Goal: Communication & Community: Answer question/provide support

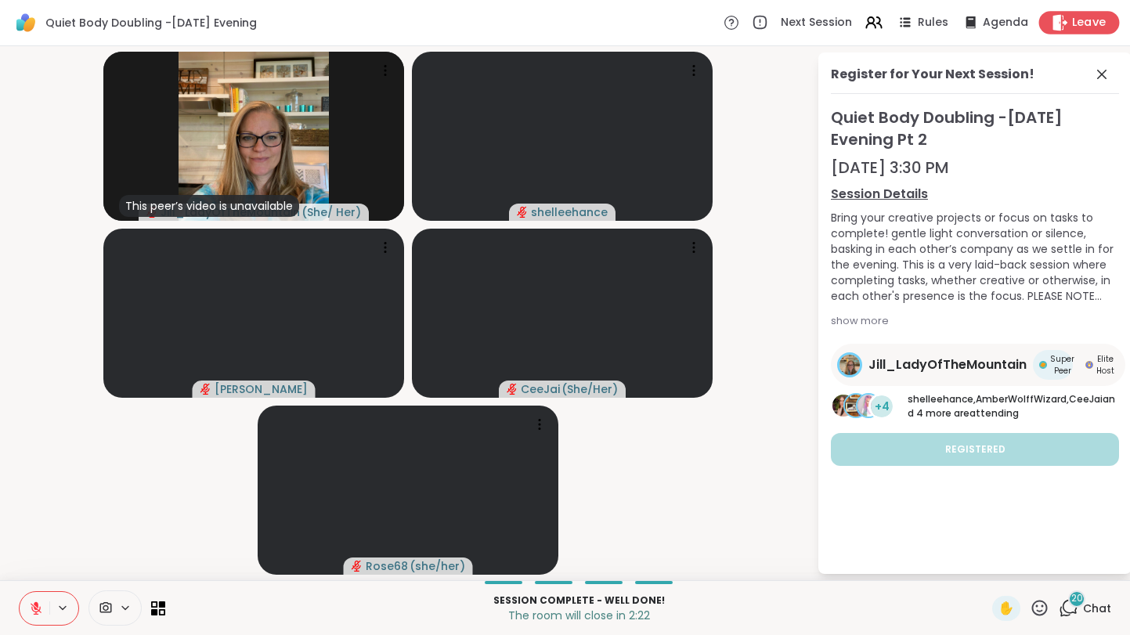
click at [1095, 25] on span "Leave" at bounding box center [1089, 23] width 34 height 16
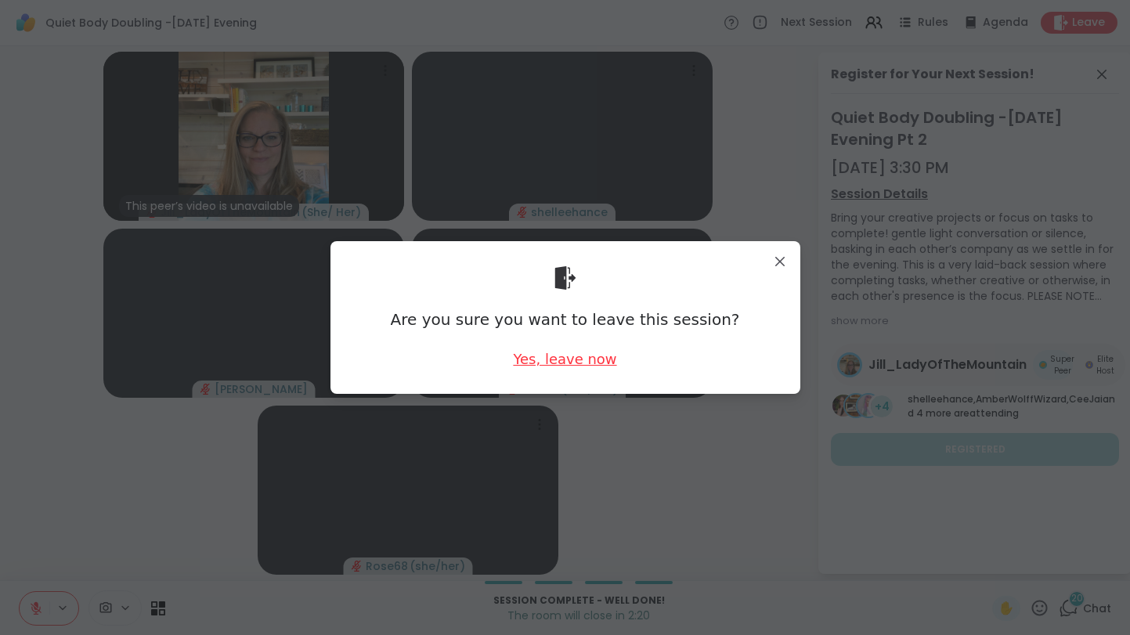
click at [572, 357] on div "Yes, leave now" at bounding box center [564, 359] width 103 height 20
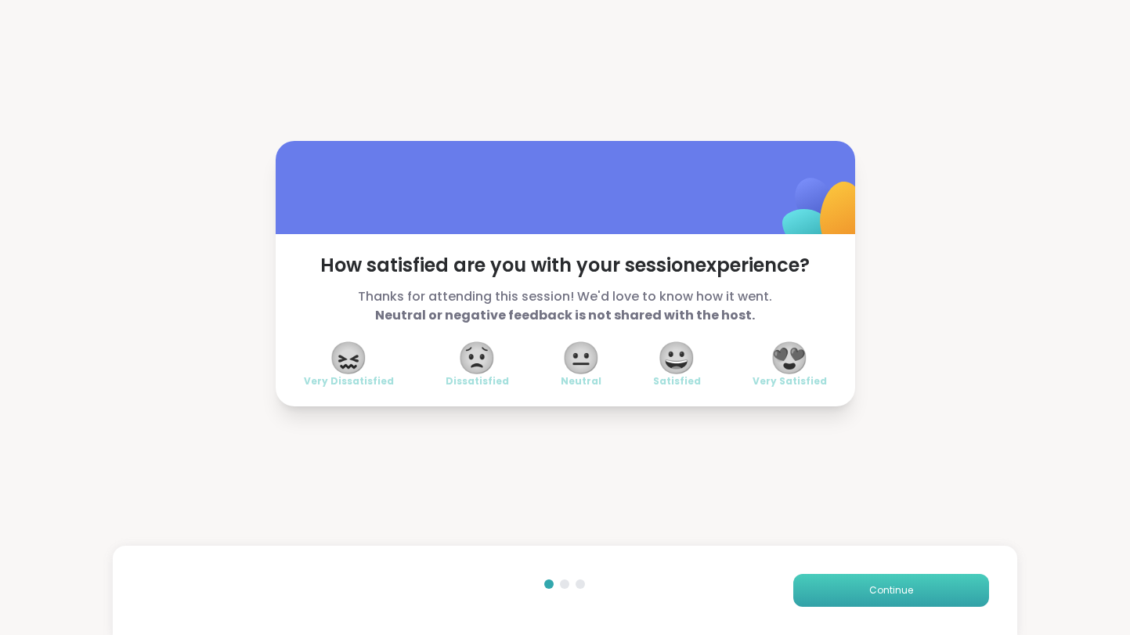
click at [895, 586] on span "Continue" at bounding box center [891, 590] width 44 height 14
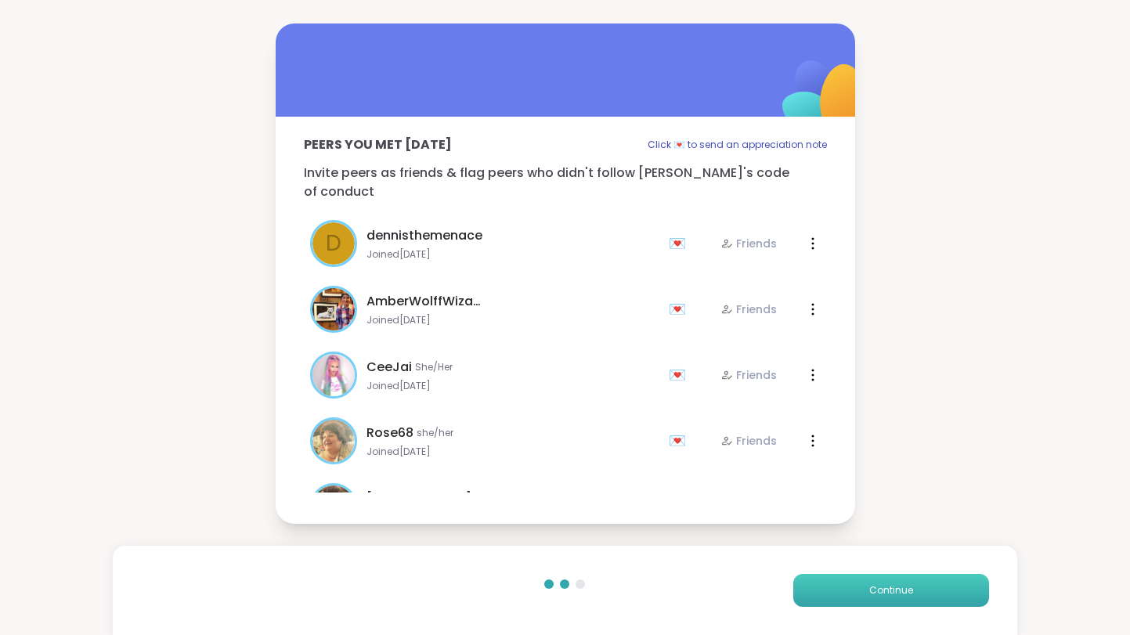
click at [895, 586] on span "Continue" at bounding box center [891, 590] width 44 height 14
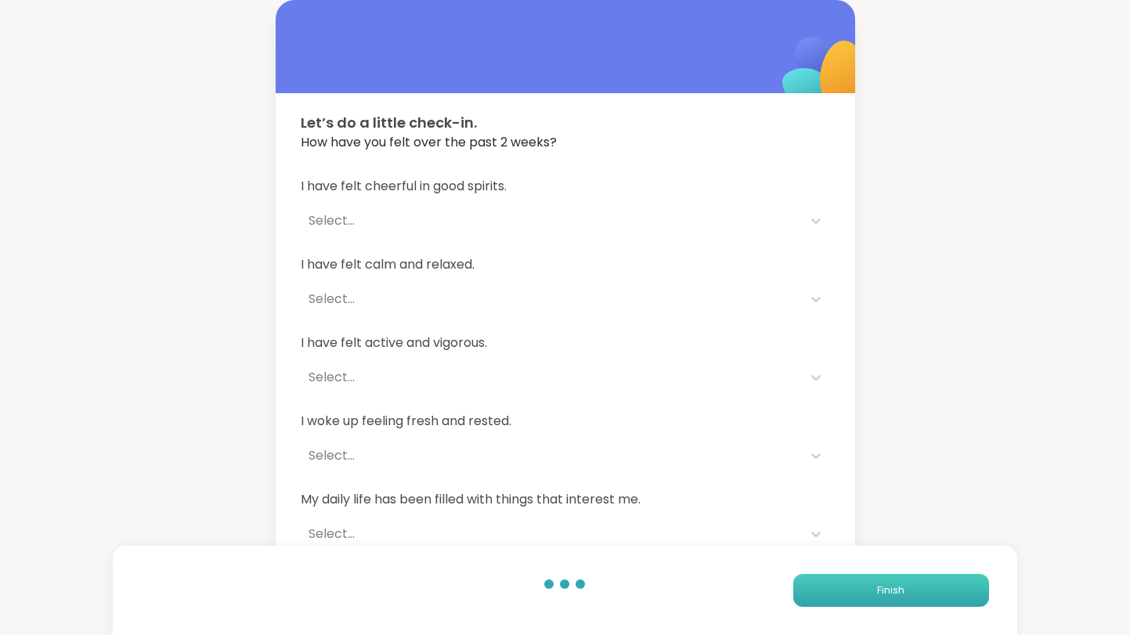
click at [890, 599] on button "Finish" at bounding box center [891, 590] width 196 height 33
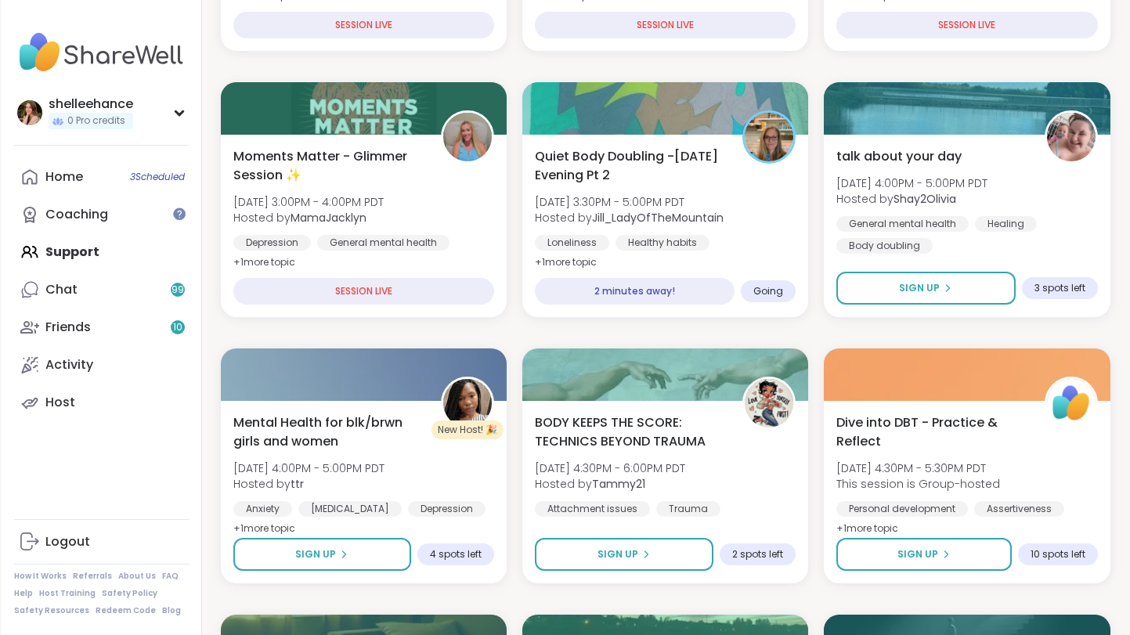
scroll to position [432, 0]
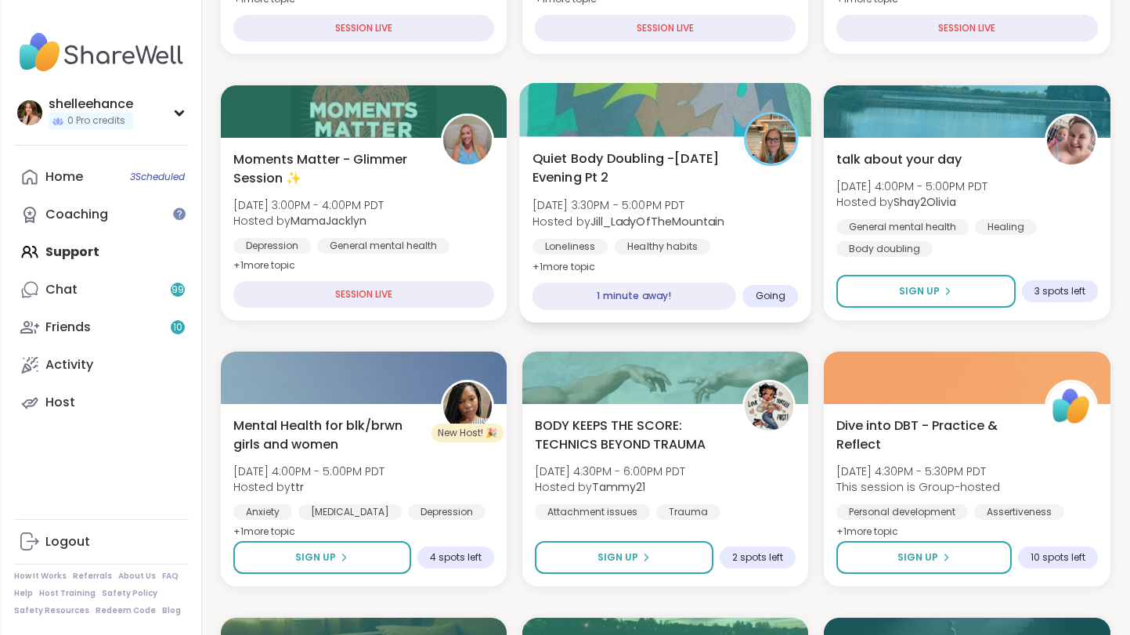
click at [739, 267] on div "Quiet Body Doubling -[DATE] Evening Pt 2 [DATE] 3:30PM - 5:00PM PDT Hosted by […" at bounding box center [665, 229] width 292 height 186
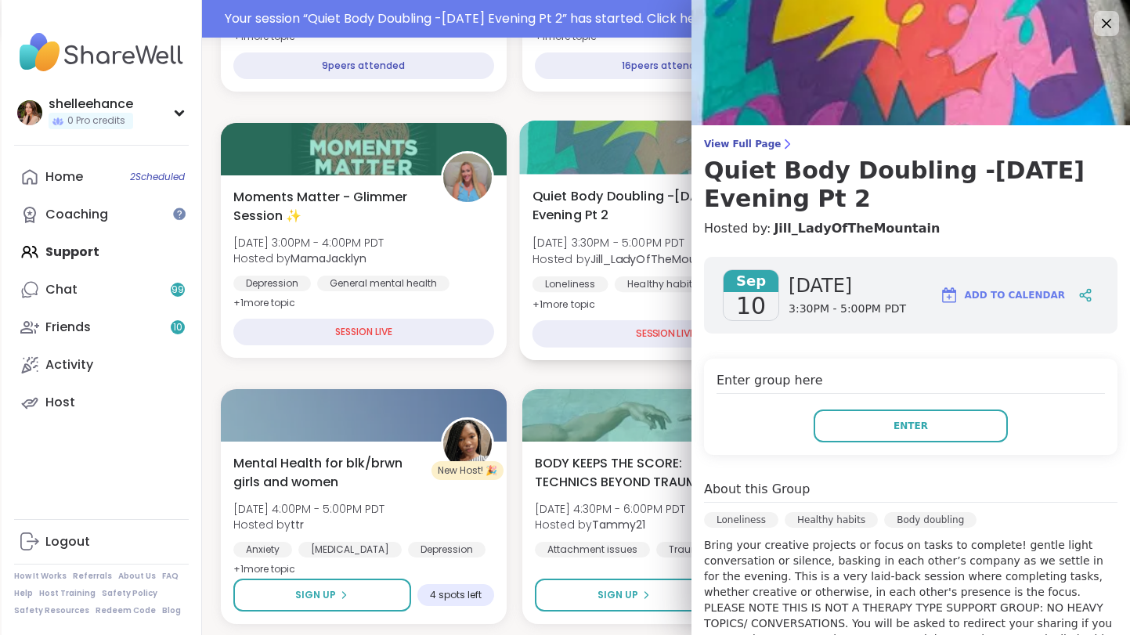
scroll to position [469, 0]
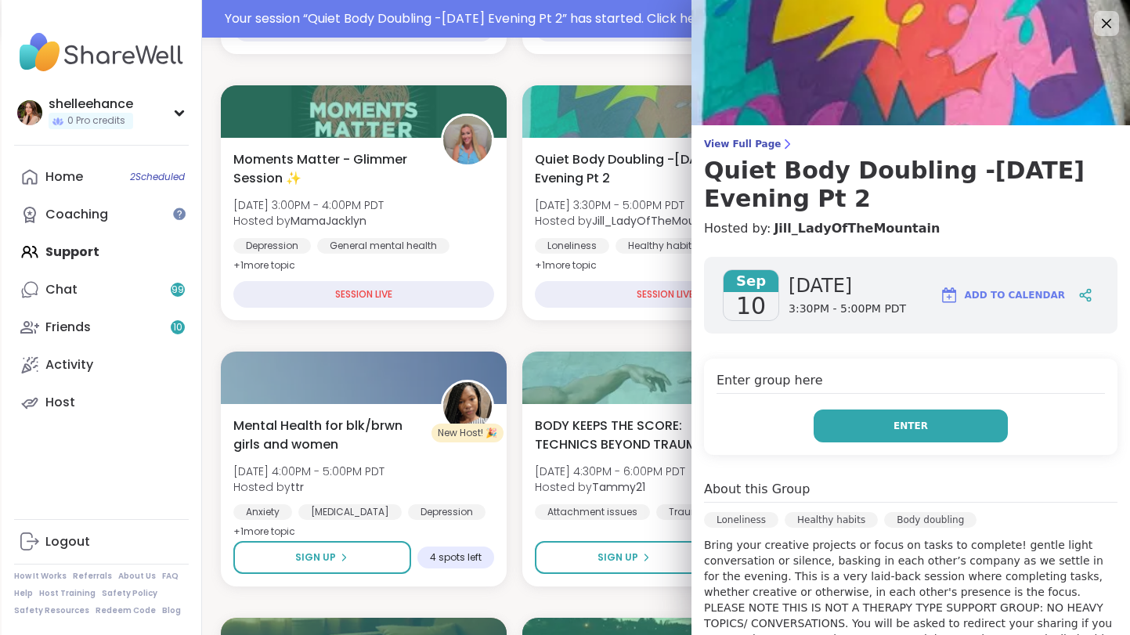
click at [868, 426] on button "Enter" at bounding box center [911, 426] width 194 height 33
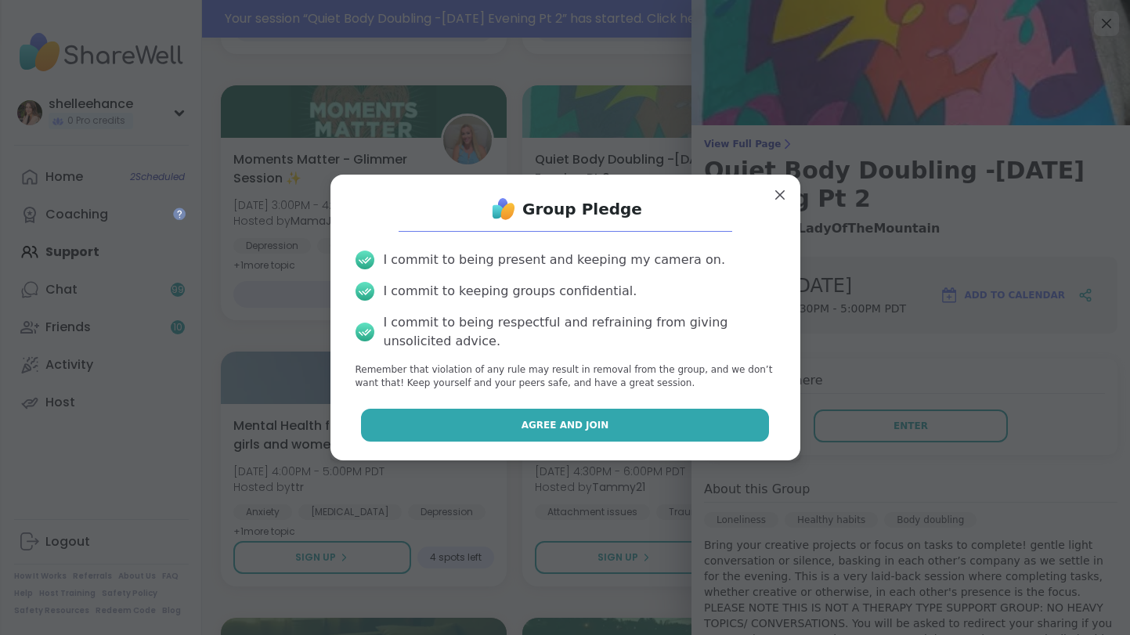
click at [437, 423] on button "Agree and Join" at bounding box center [565, 425] width 408 height 33
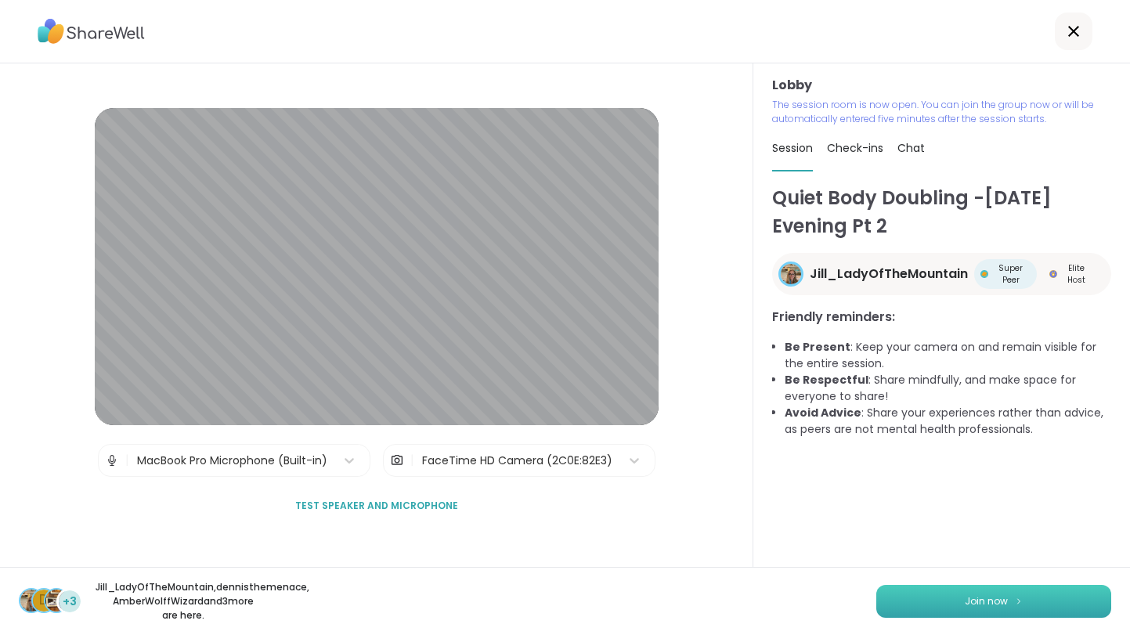
click at [973, 605] on button "Join now" at bounding box center [993, 601] width 235 height 33
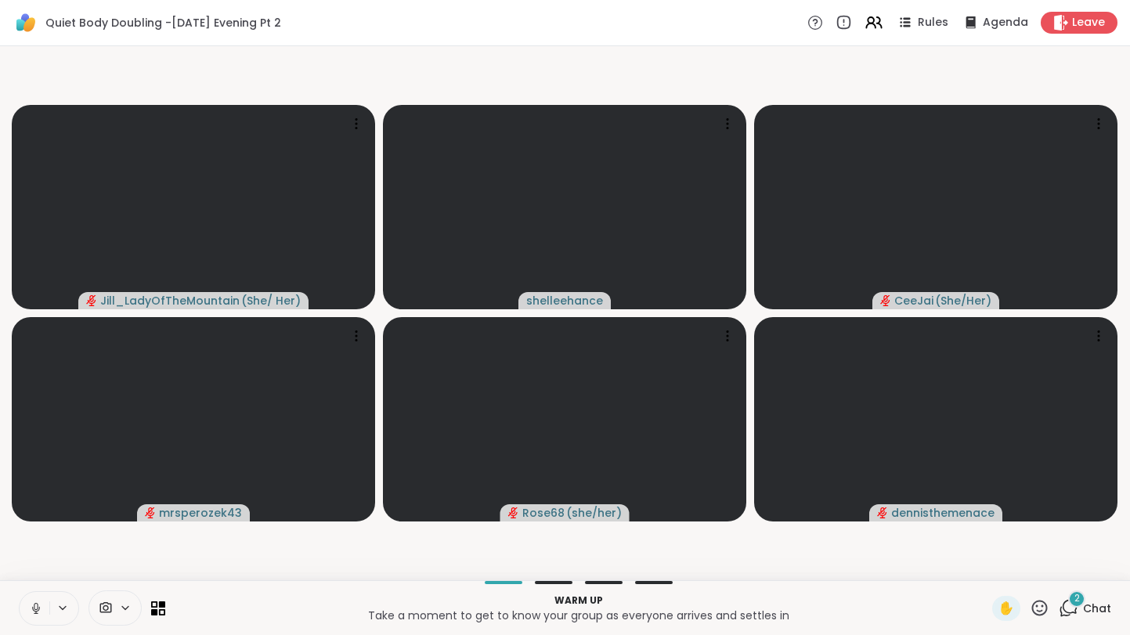
click at [27, 611] on button at bounding box center [35, 608] width 30 height 33
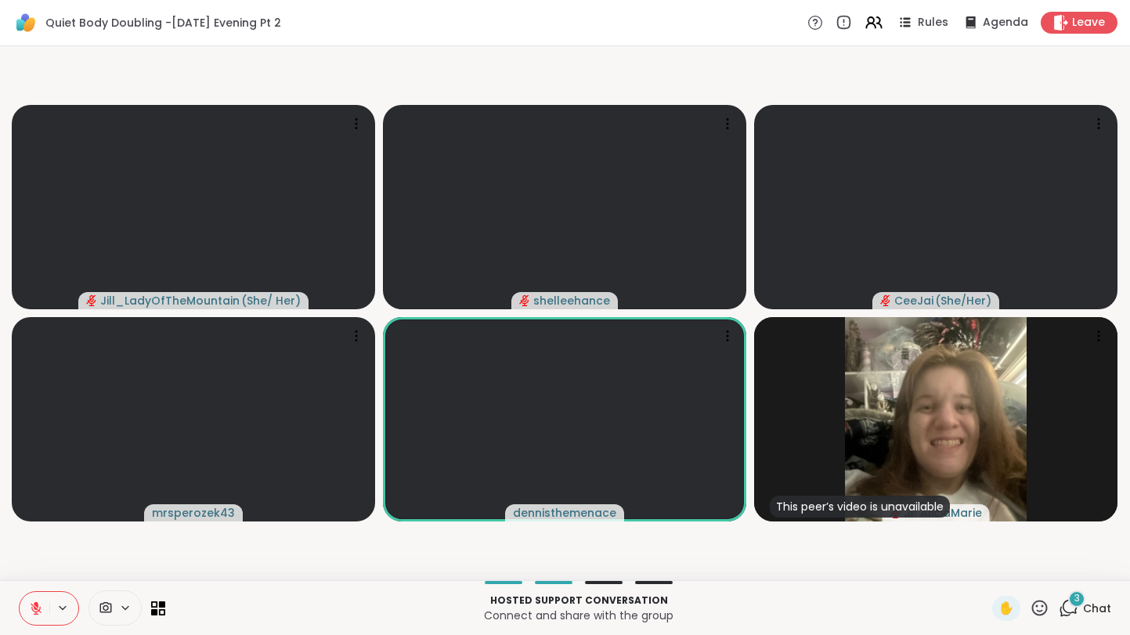
click at [1107, 612] on span "Chat" at bounding box center [1097, 609] width 28 height 16
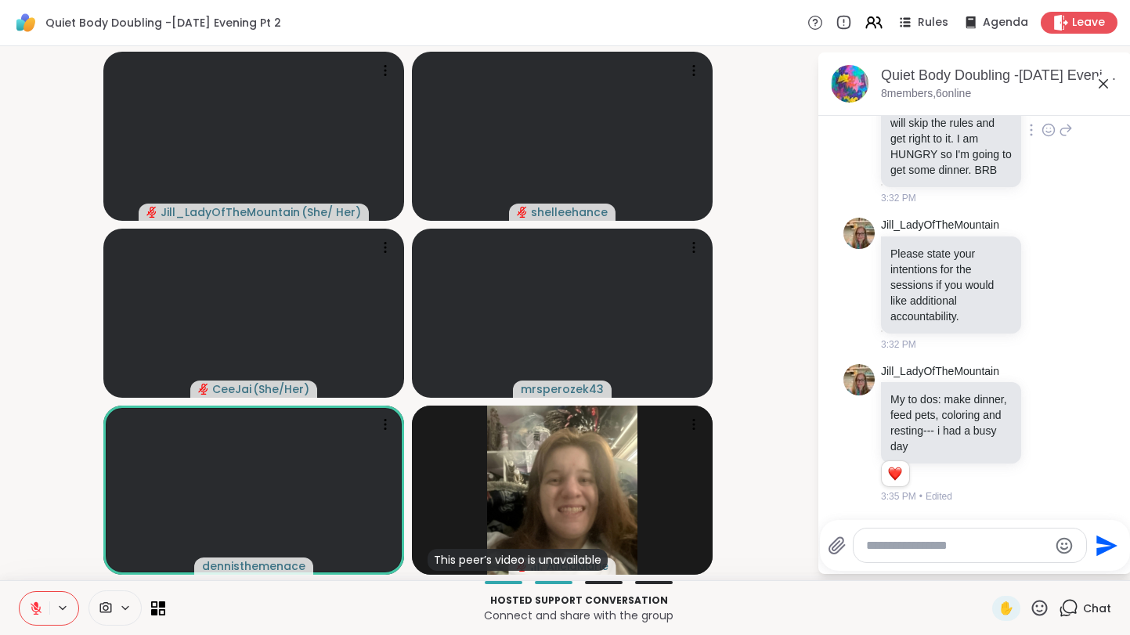
scroll to position [135, 0]
click at [1100, 85] on icon at bounding box center [1103, 83] width 19 height 19
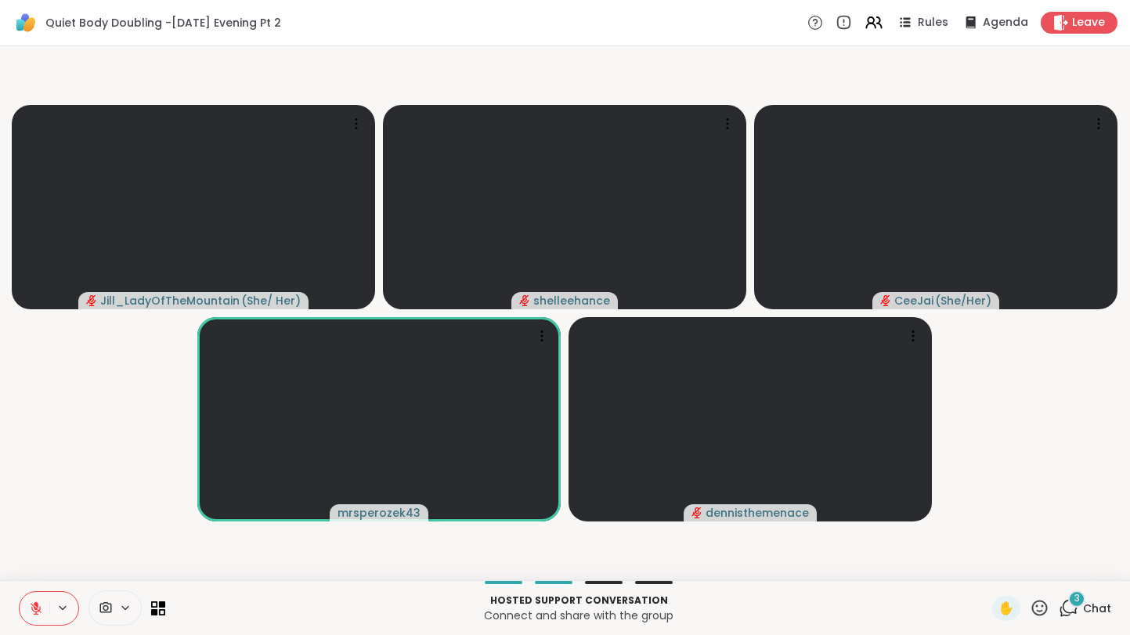
click at [1097, 598] on div "3 Chat" at bounding box center [1085, 608] width 52 height 25
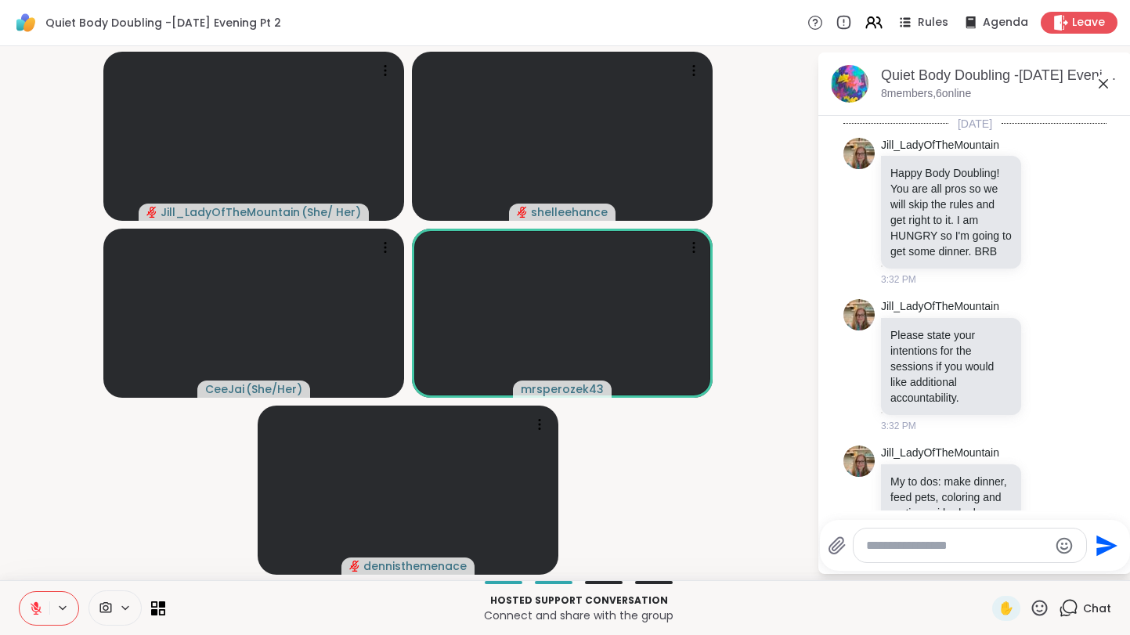
scroll to position [542, 0]
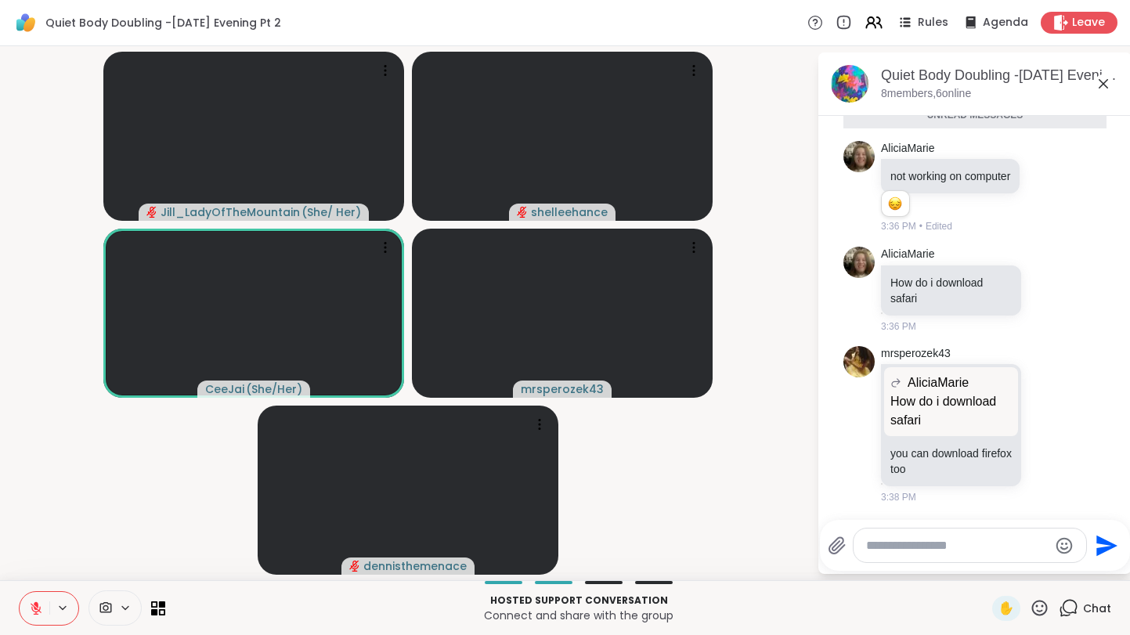
click at [29, 603] on icon at bounding box center [36, 608] width 14 height 14
drag, startPoint x: 890, startPoint y: 280, endPoint x: 930, endPoint y: 304, distance: 45.7
click at [930, 304] on p "How do i download safari" at bounding box center [950, 290] width 121 height 31
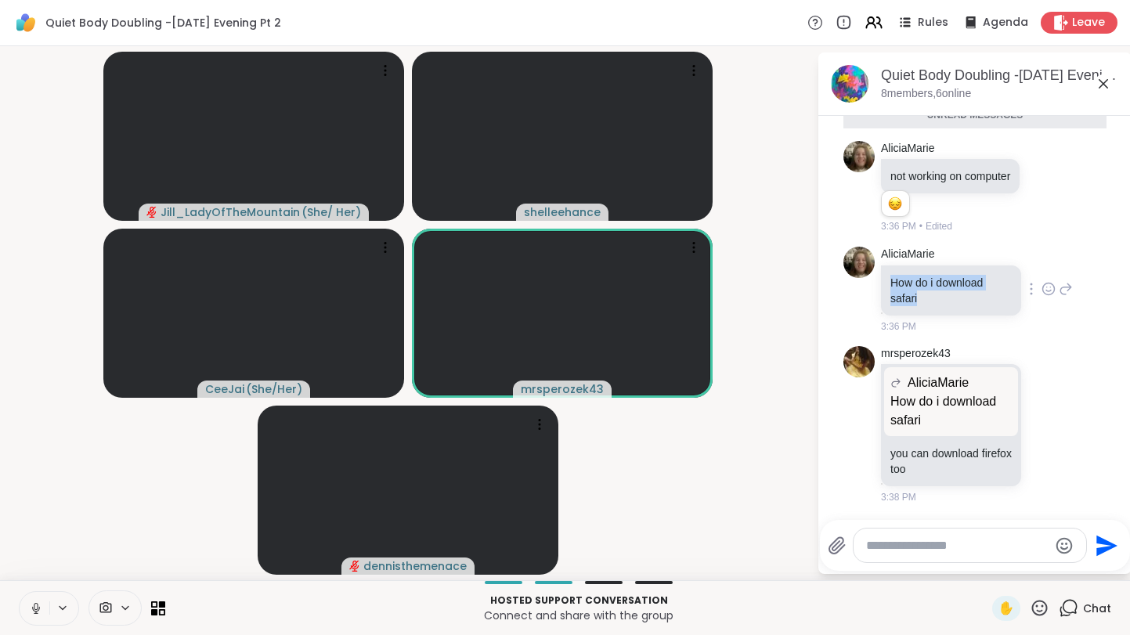
copy p "How do i download safari"
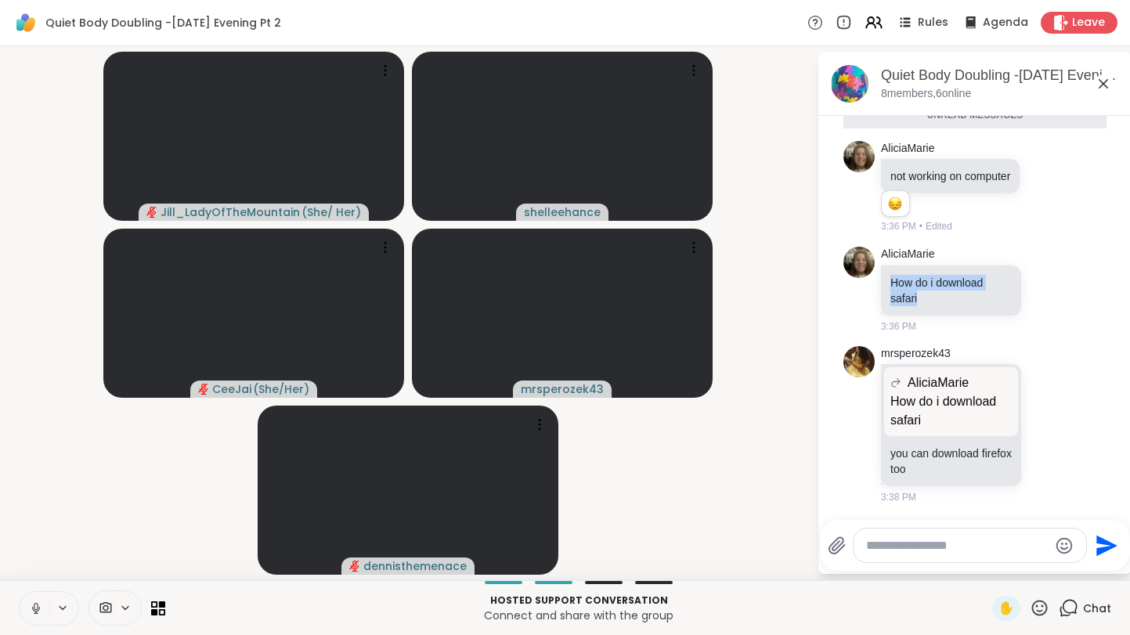
click at [27, 605] on button at bounding box center [35, 608] width 30 height 33
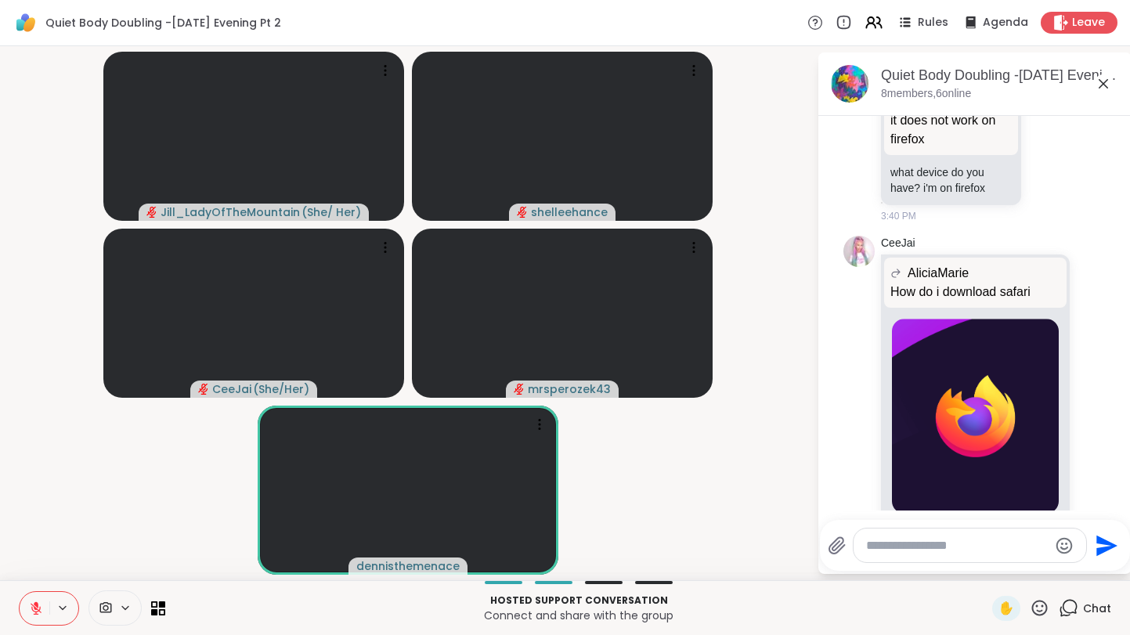
scroll to position [1146, 0]
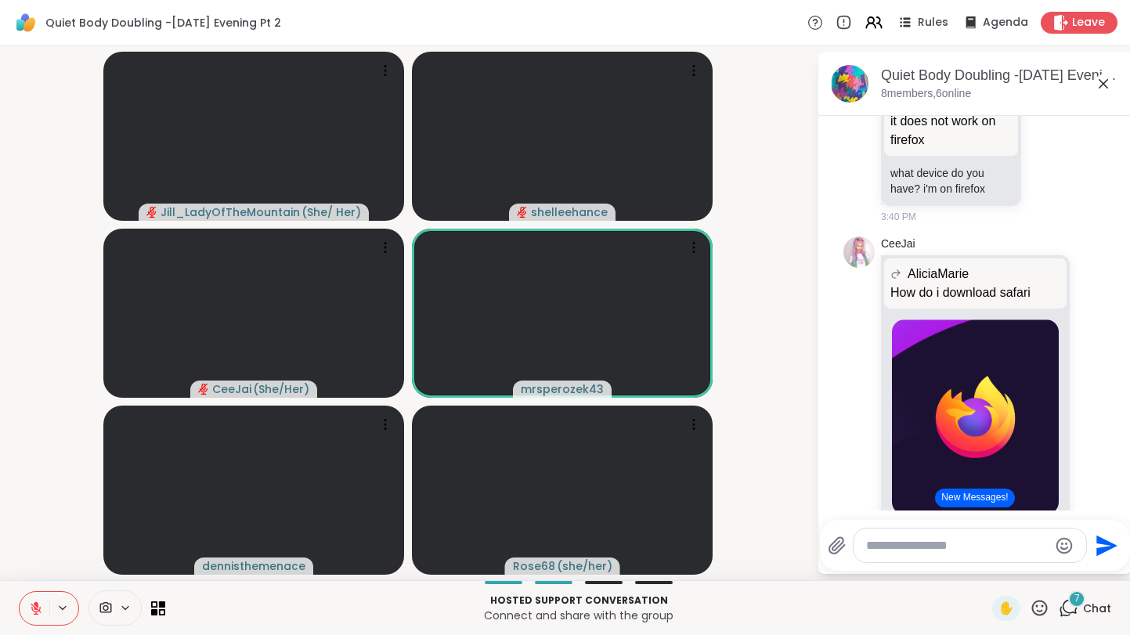
click at [26, 615] on button at bounding box center [35, 608] width 30 height 33
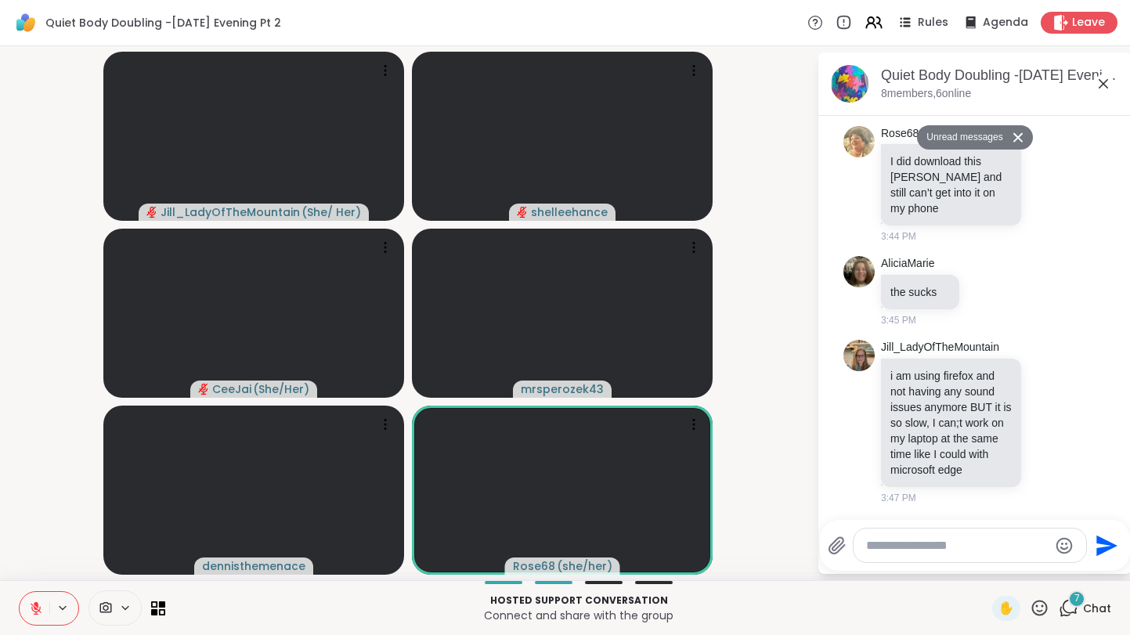
scroll to position [2178, 0]
click at [914, 551] on textarea "Type your message" at bounding box center [957, 546] width 182 height 16
click at [686, 421] on icon at bounding box center [694, 425] width 16 height 16
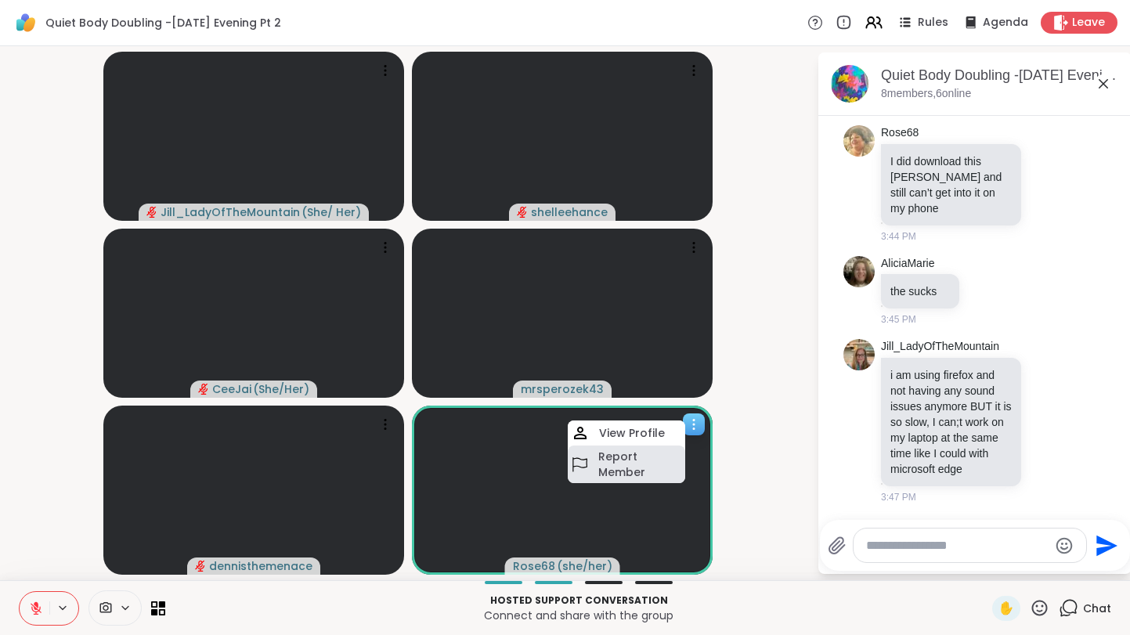
click at [656, 451] on h4 "Report Member" at bounding box center [640, 464] width 84 height 31
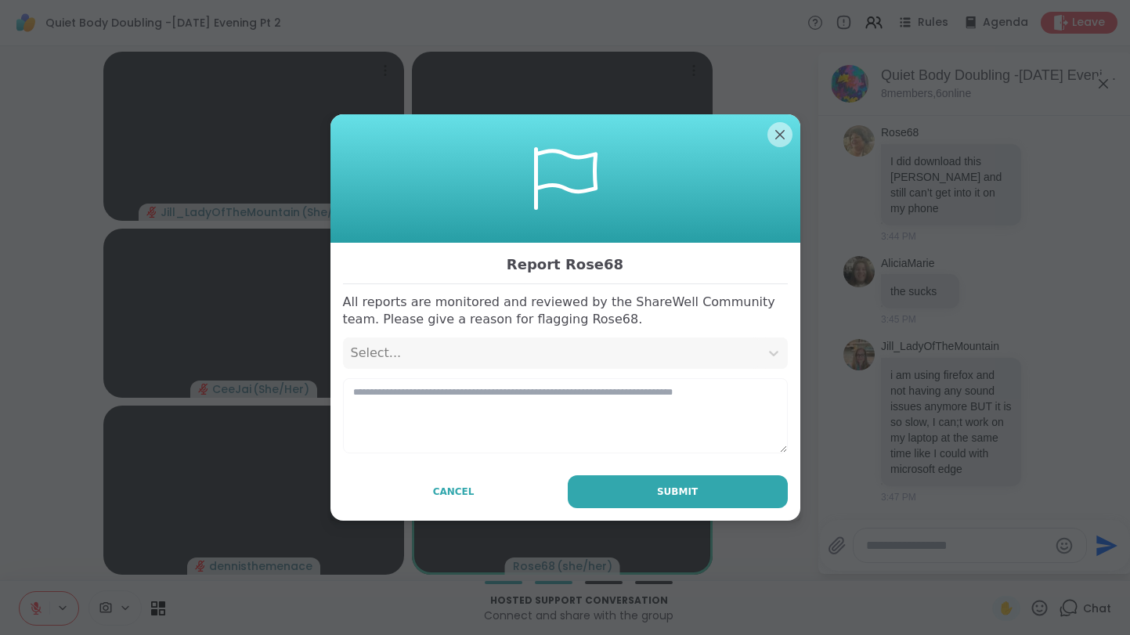
click at [509, 356] on div "Select..." at bounding box center [551, 353] width 401 height 19
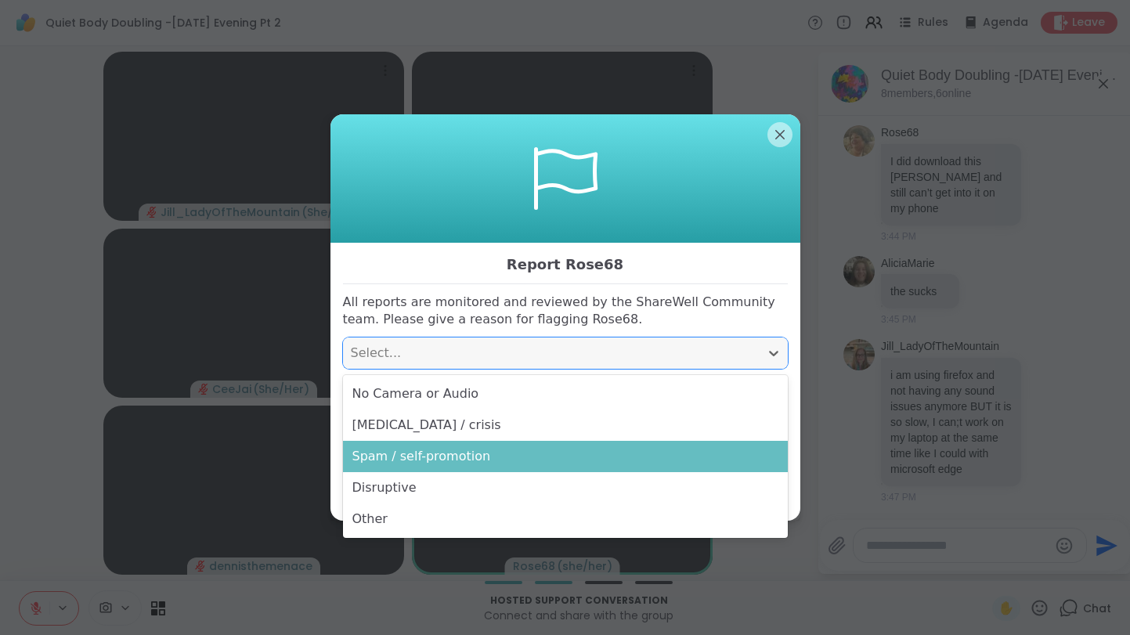
click at [529, 453] on div "Spam / self-promotion" at bounding box center [565, 456] width 445 height 31
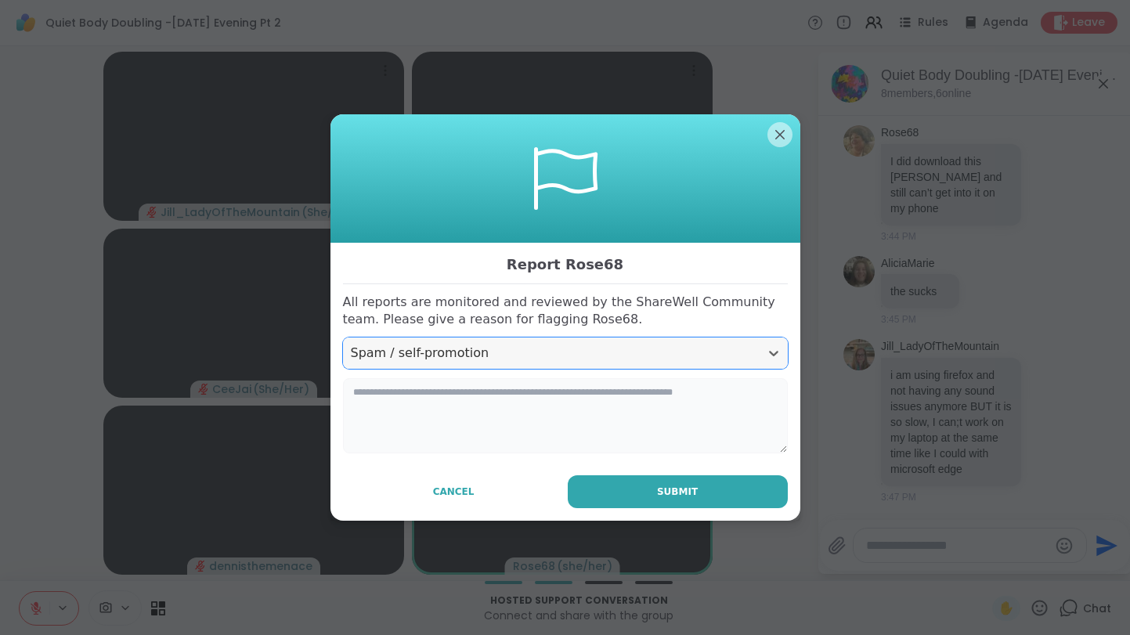
click at [507, 437] on textarea at bounding box center [565, 415] width 445 height 75
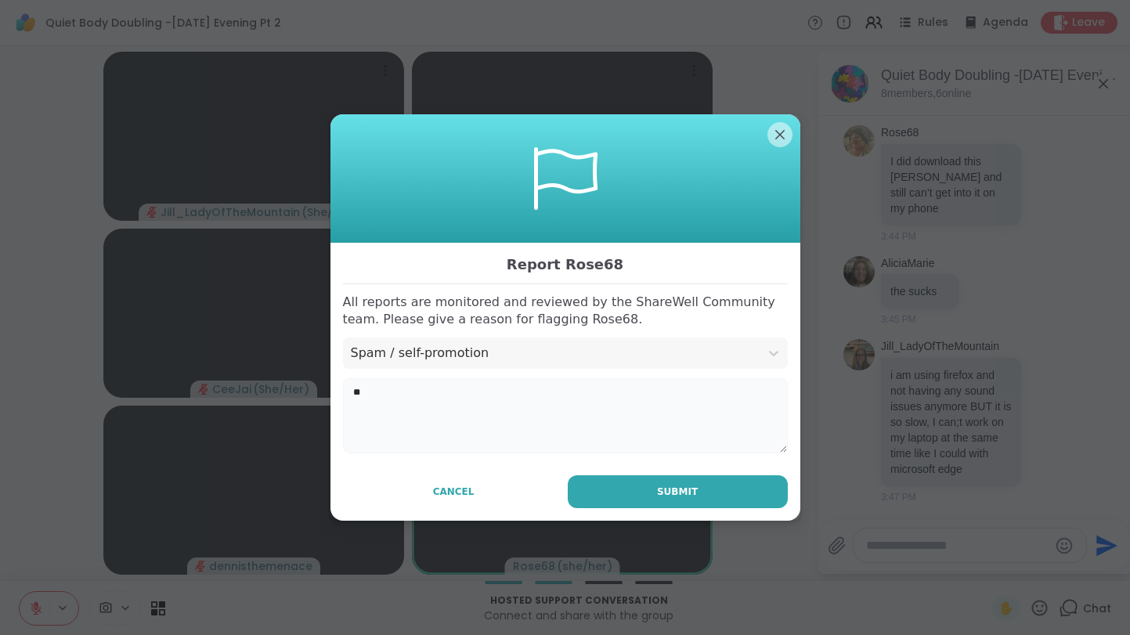
type textarea "*"
click at [715, 490] on button "Submit" at bounding box center [678, 491] width 220 height 33
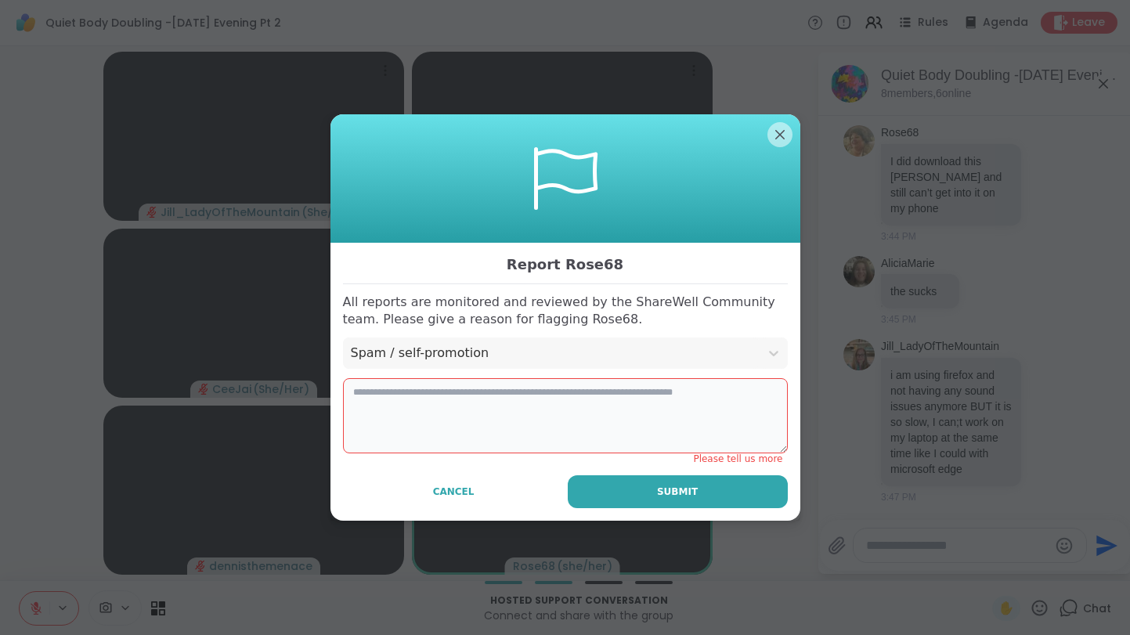
click at [681, 412] on textarea at bounding box center [565, 415] width 445 height 75
type textarea "*"
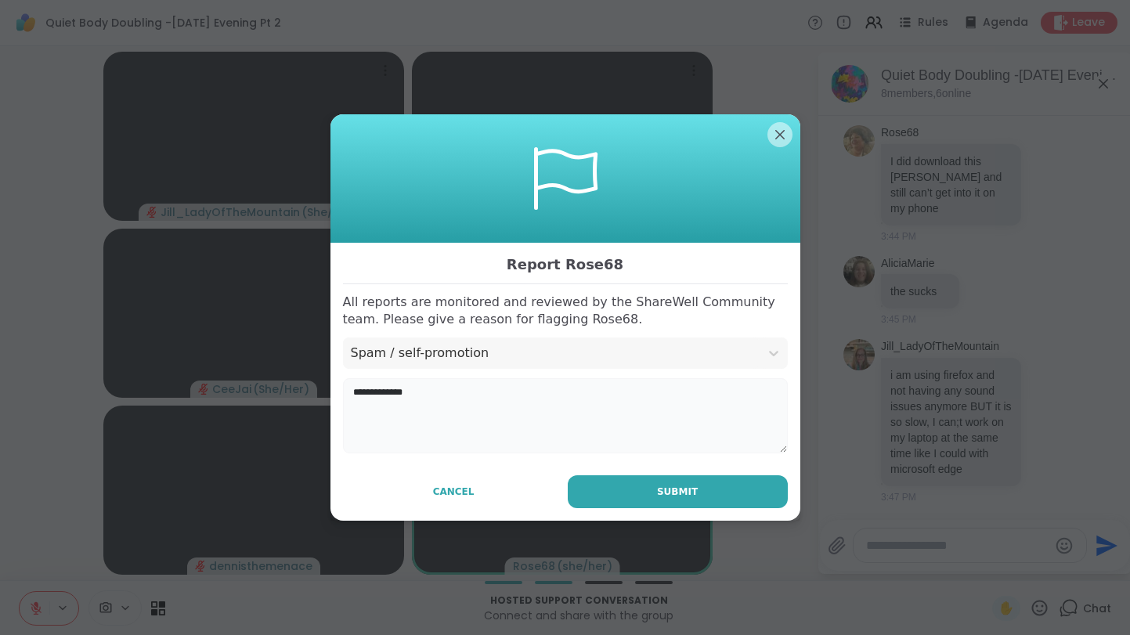
type textarea "**********"
click at [721, 473] on div "**********" at bounding box center [566, 382] width 470 height 279
click at [721, 481] on button "Submit" at bounding box center [678, 491] width 220 height 33
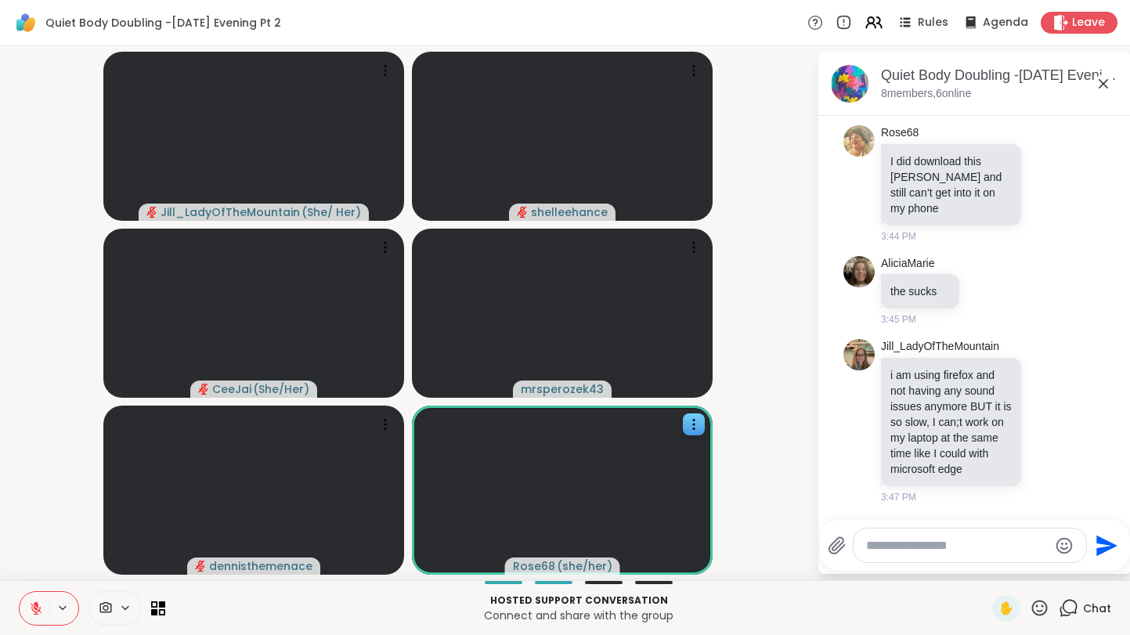
click at [945, 102] on div "Quiet Body Doubling -[DATE] Evening Pt 2, [DATE] 8 members, 6 online" at bounding box center [974, 83] width 313 height 63
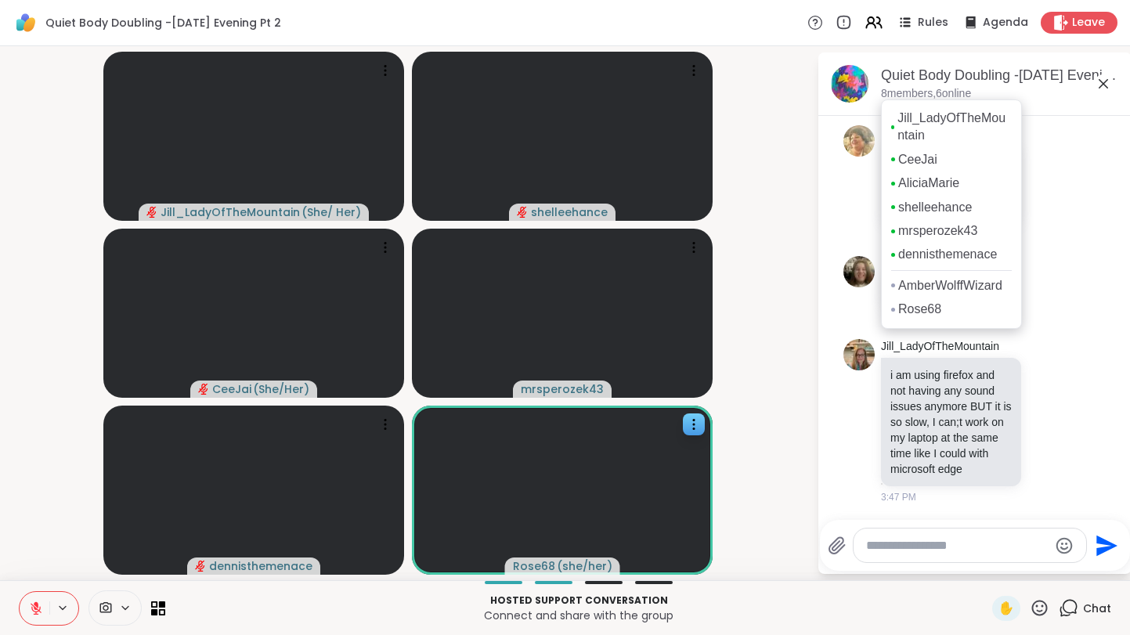
click at [945, 96] on p "8 members, 6 online" at bounding box center [926, 94] width 90 height 16
click at [928, 132] on link "Jill_LadyOfTheMountain" at bounding box center [955, 127] width 114 height 35
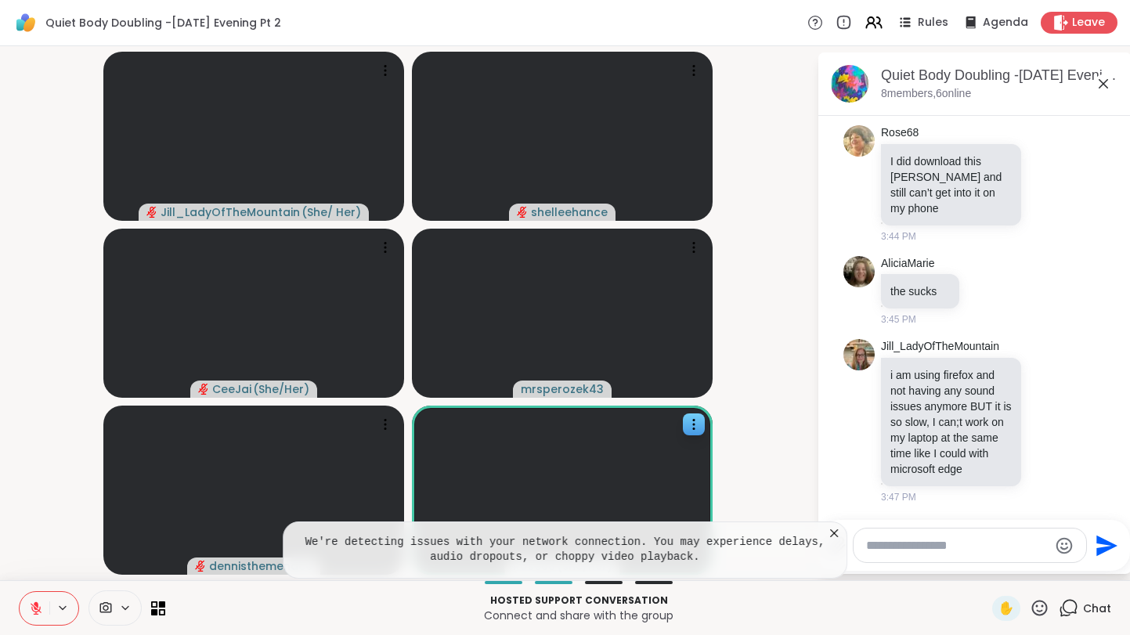
click at [834, 536] on icon at bounding box center [834, 534] width 16 height 16
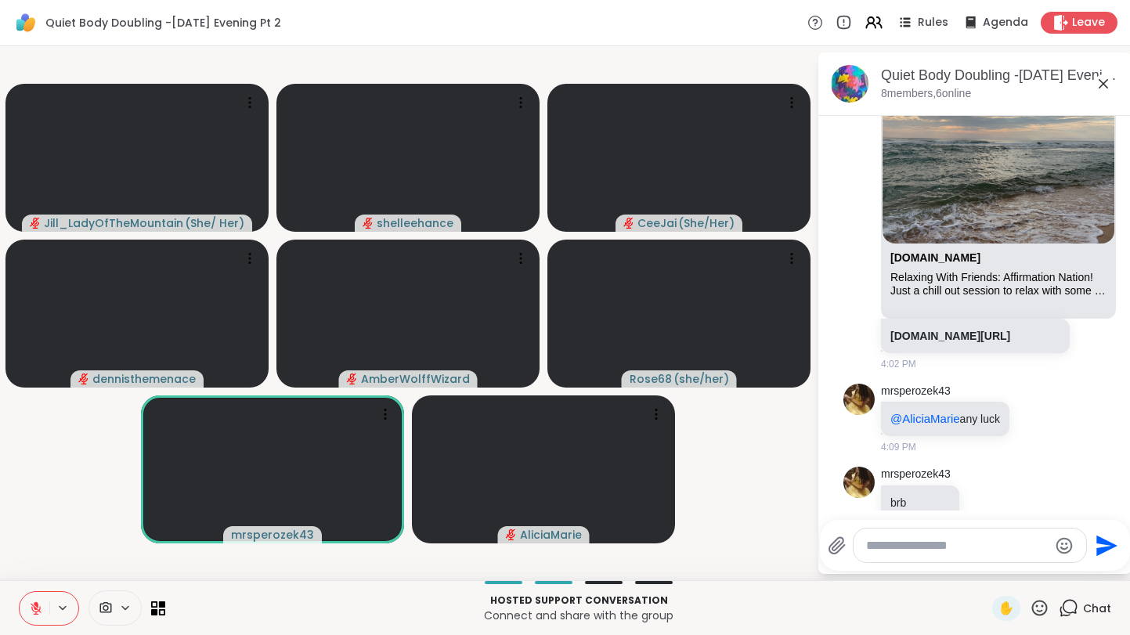
scroll to position [2754, 0]
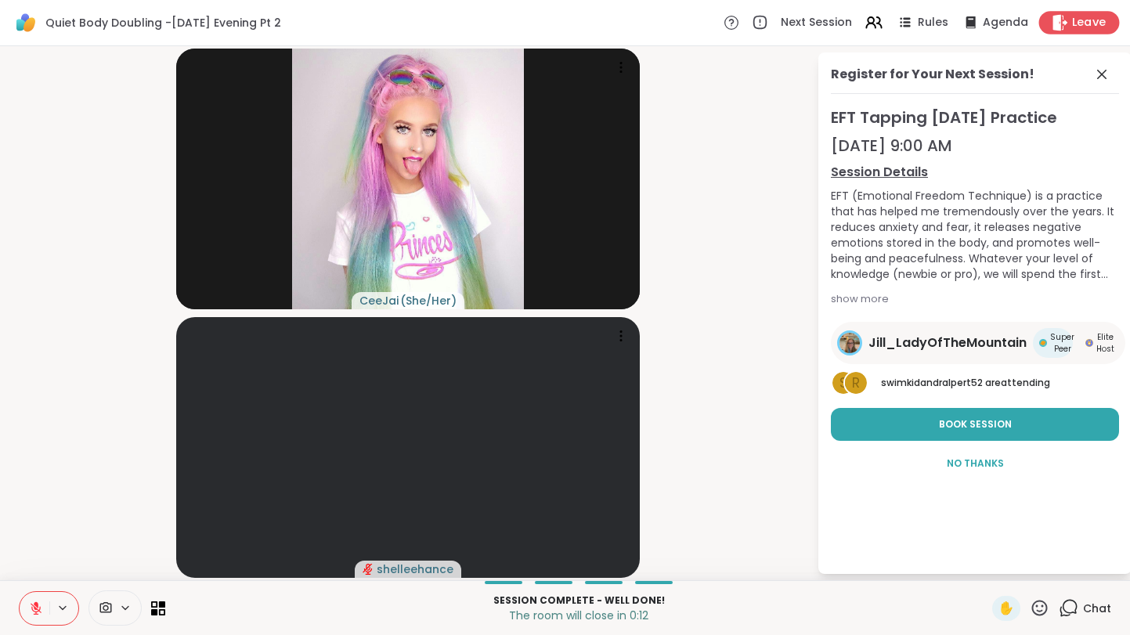
click at [1094, 23] on span "Leave" at bounding box center [1089, 23] width 34 height 16
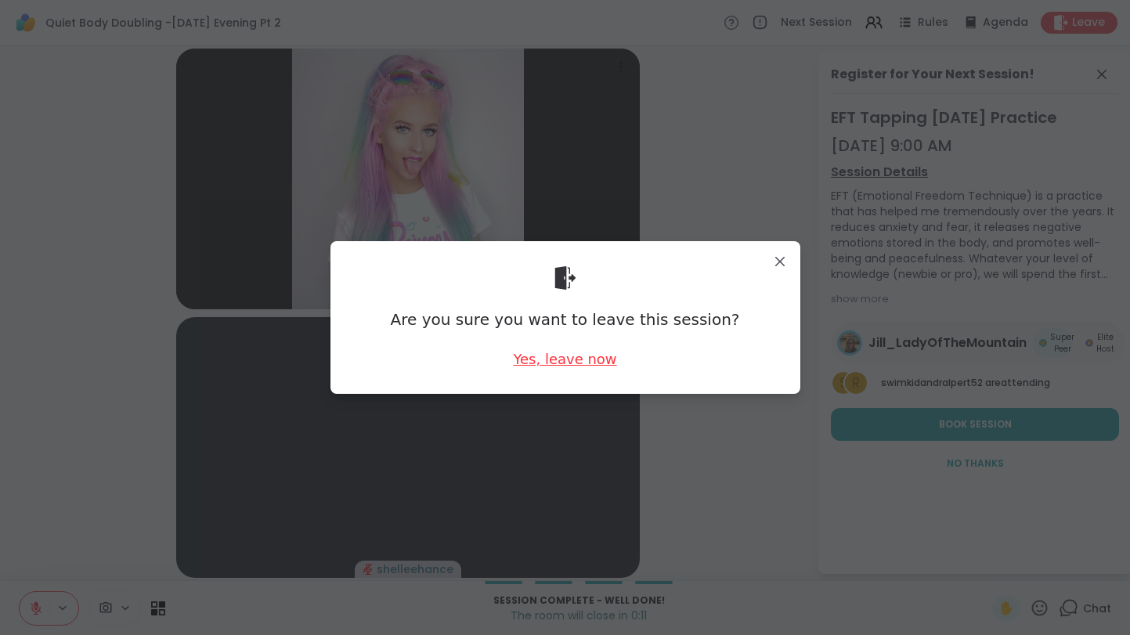
click at [569, 358] on div "Yes, leave now" at bounding box center [564, 359] width 103 height 20
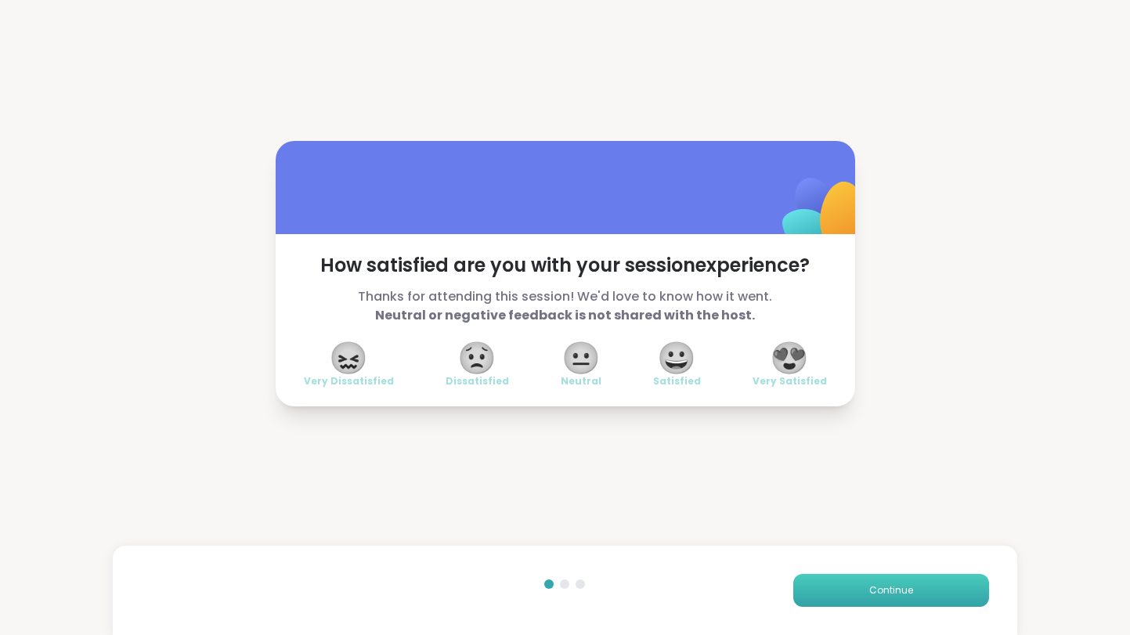
click at [893, 593] on span "Continue" at bounding box center [891, 590] width 44 height 14
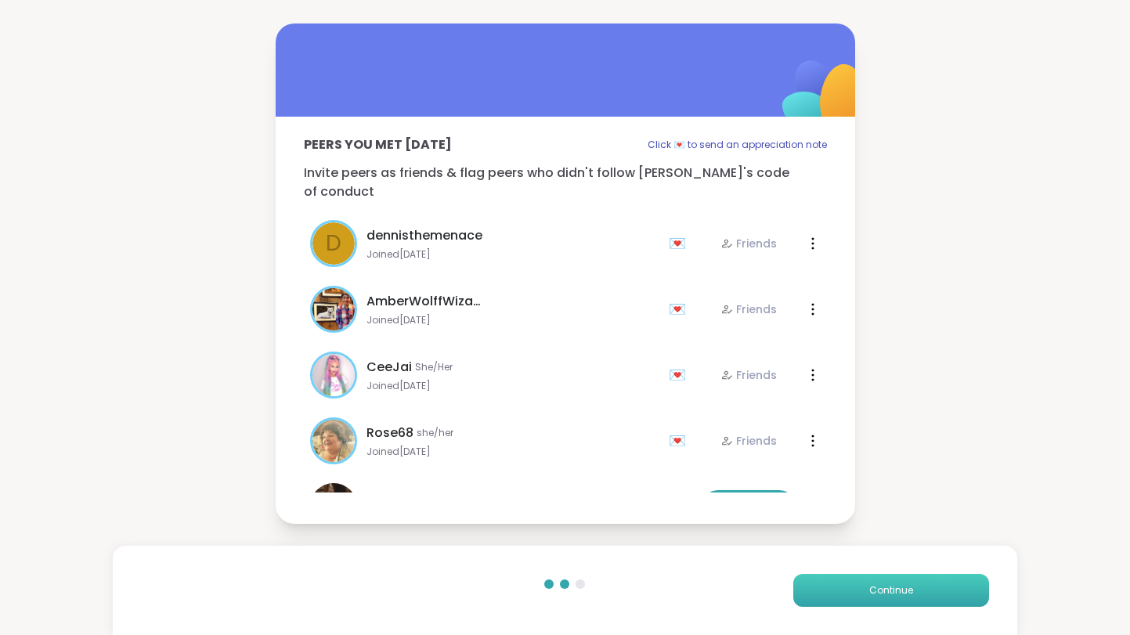
click at [893, 593] on span "Continue" at bounding box center [891, 590] width 44 height 14
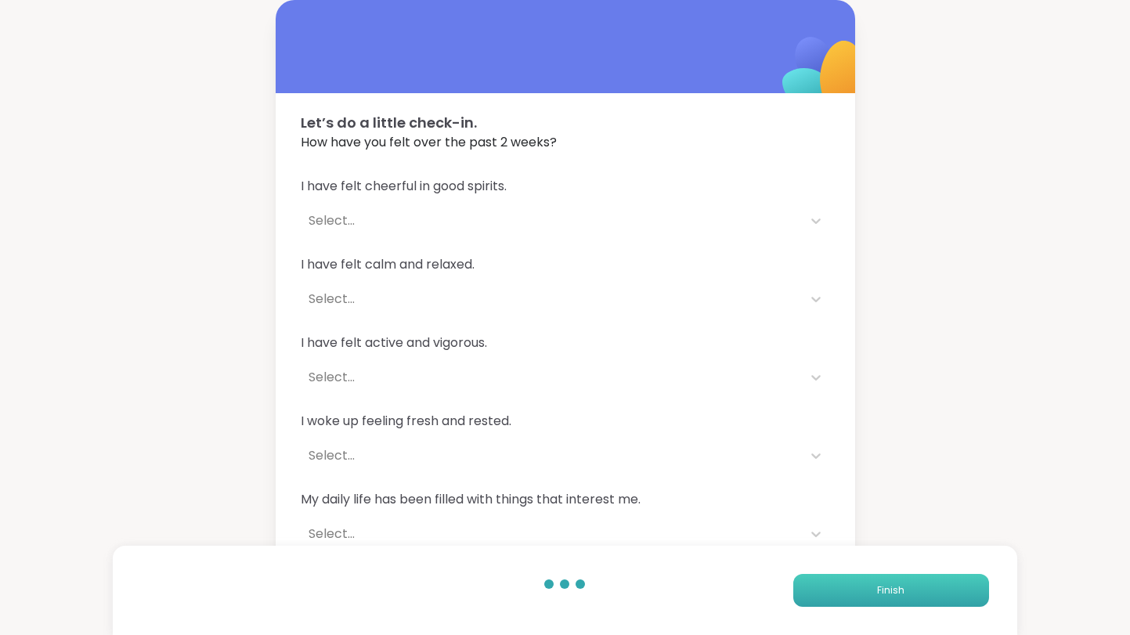
click at [885, 587] on span "Finish" at bounding box center [890, 590] width 27 height 14
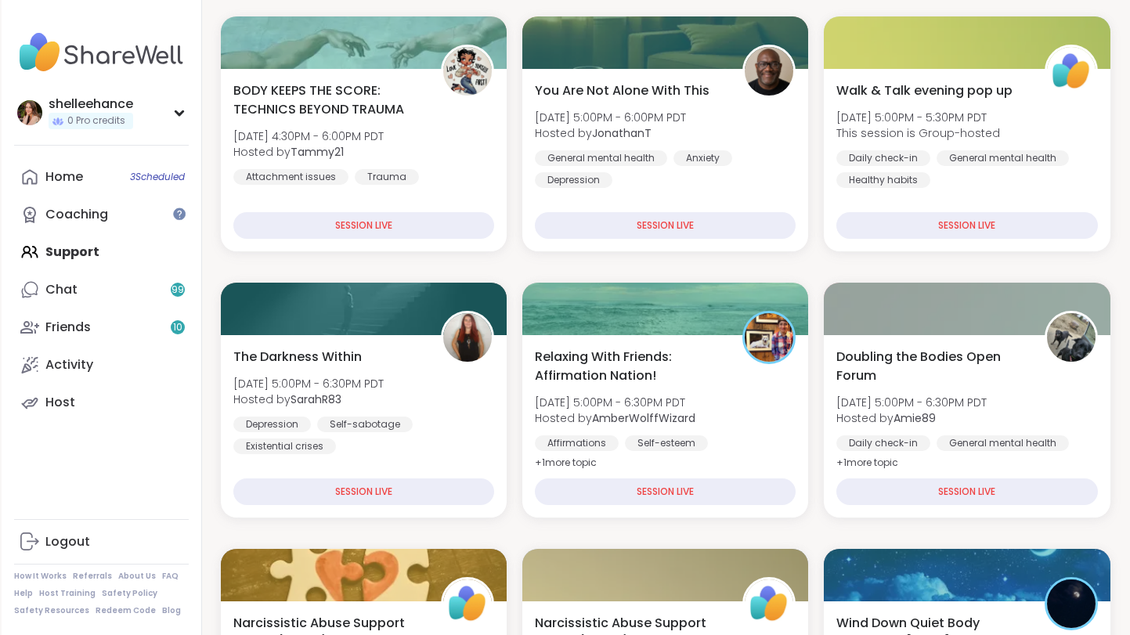
scroll to position [509, 0]
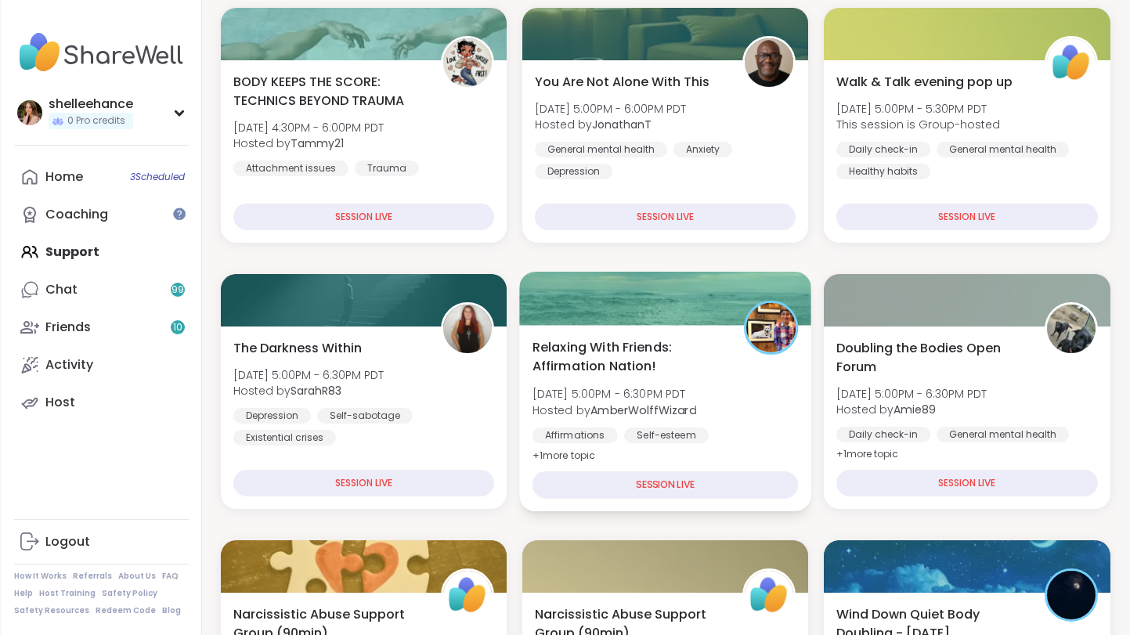
click at [757, 460] on div "Relaxing With Friends: Affirmation Nation! [DATE] 5:00PM - 6:30PM PDT Hosted by…" at bounding box center [665, 418] width 292 height 186
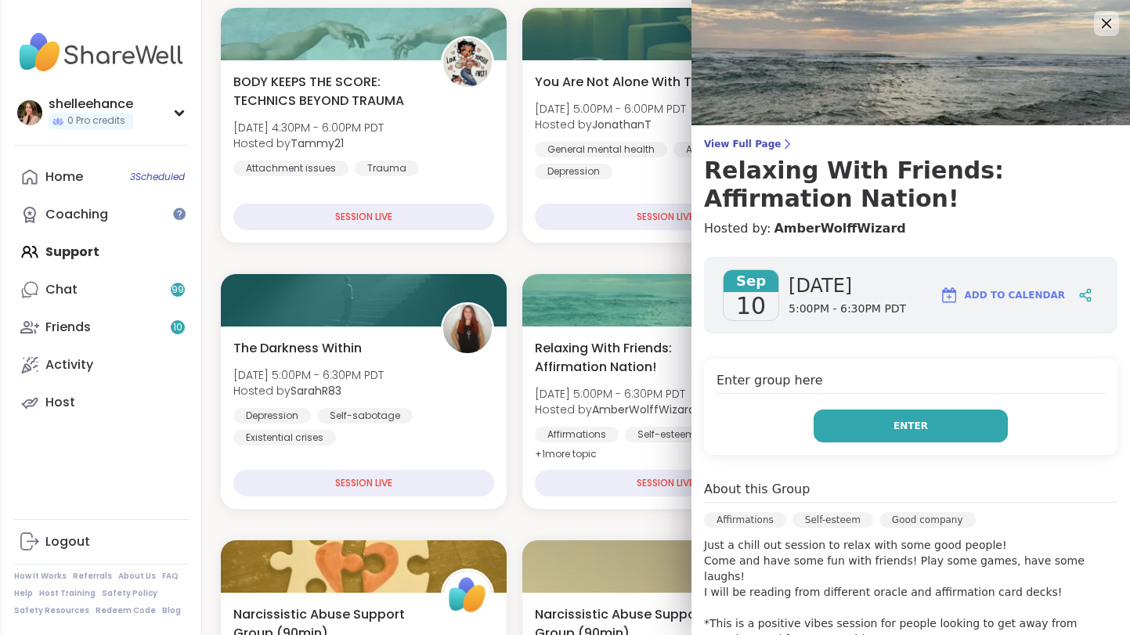
click at [849, 426] on button "Enter" at bounding box center [911, 426] width 194 height 33
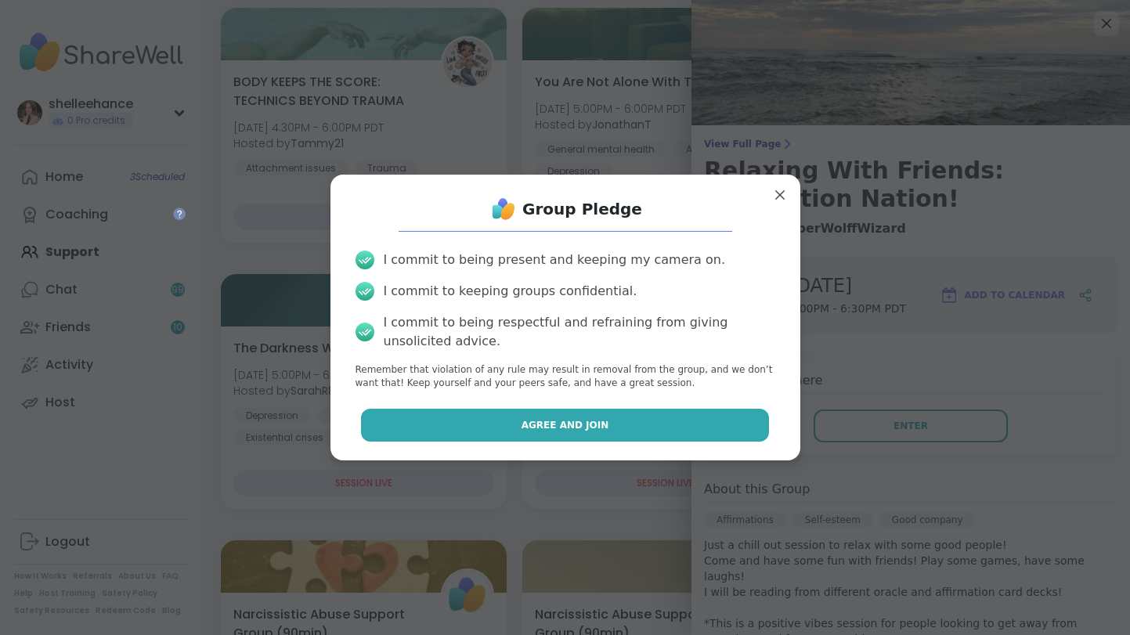
click at [488, 420] on button "Agree and Join" at bounding box center [565, 425] width 408 height 33
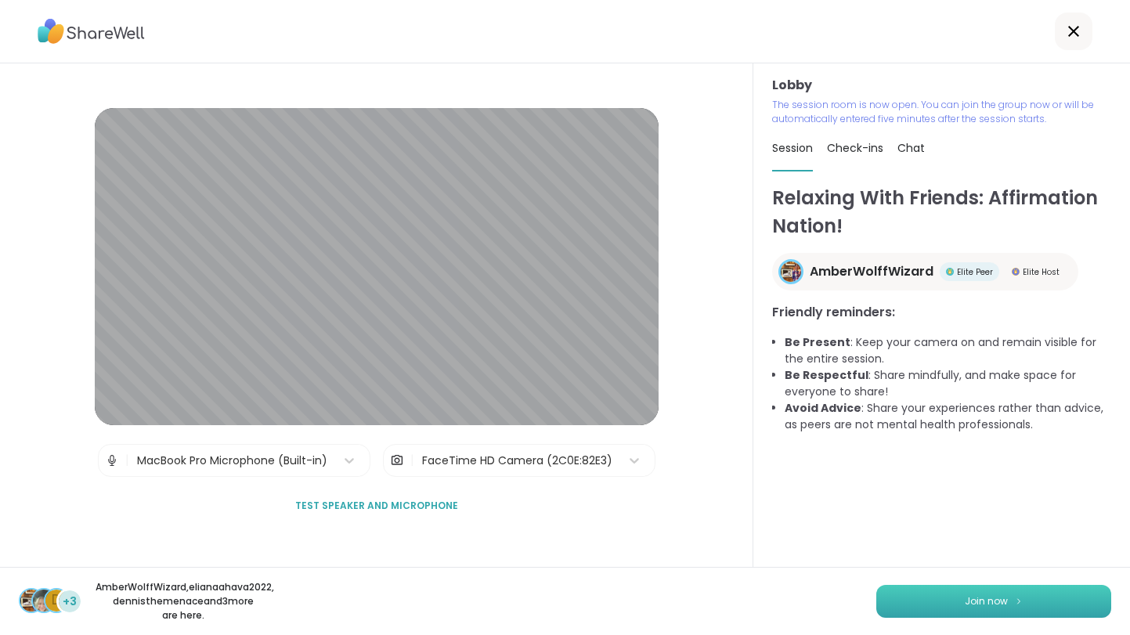
click at [977, 608] on span "Join now" at bounding box center [986, 601] width 43 height 14
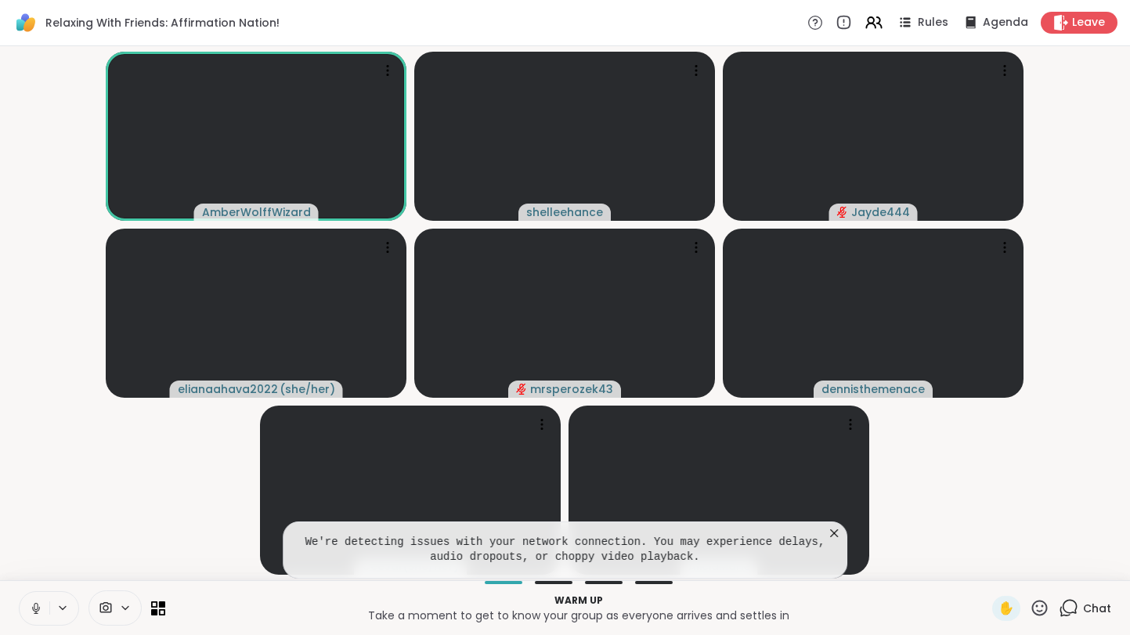
click at [836, 536] on icon at bounding box center [834, 534] width 16 height 16
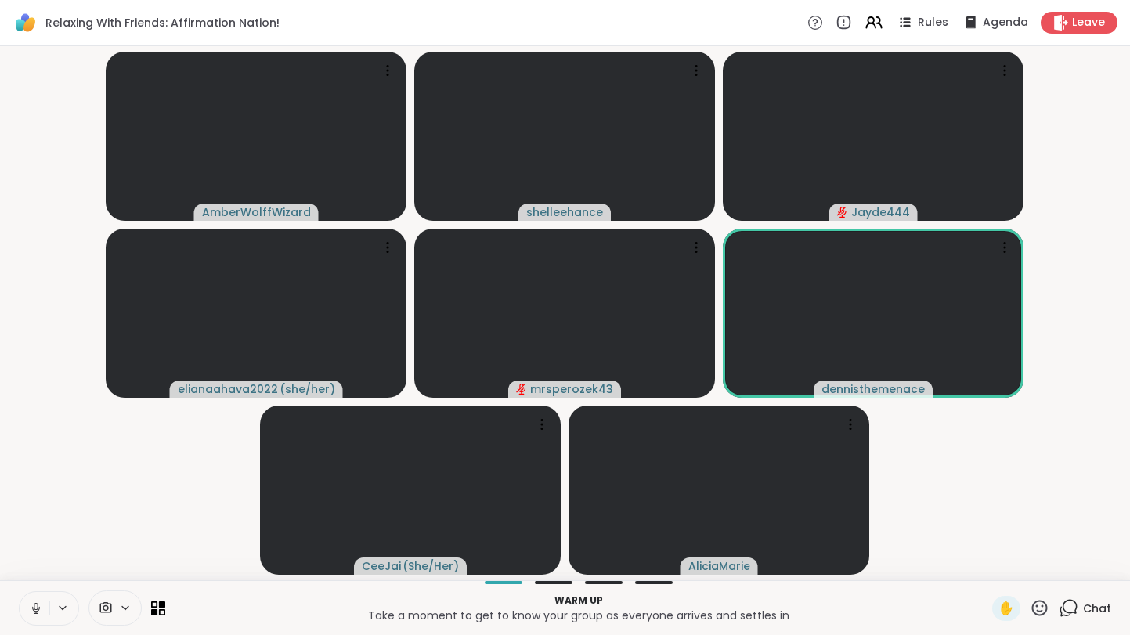
click at [33, 612] on icon at bounding box center [36, 608] width 14 height 14
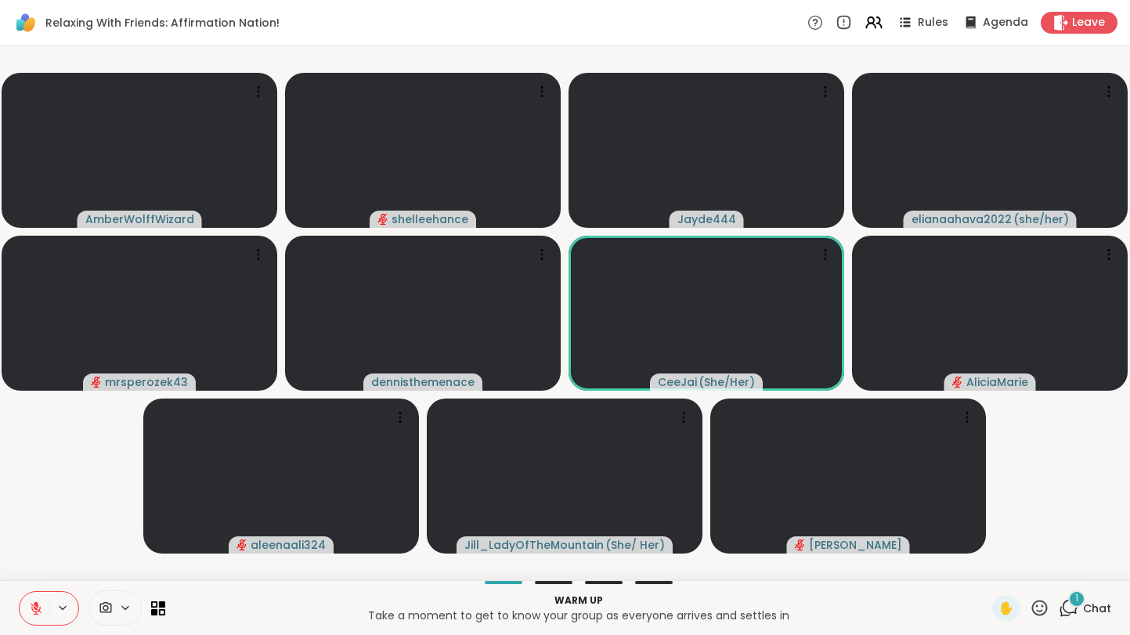
click at [1103, 602] on span "Chat" at bounding box center [1097, 609] width 28 height 16
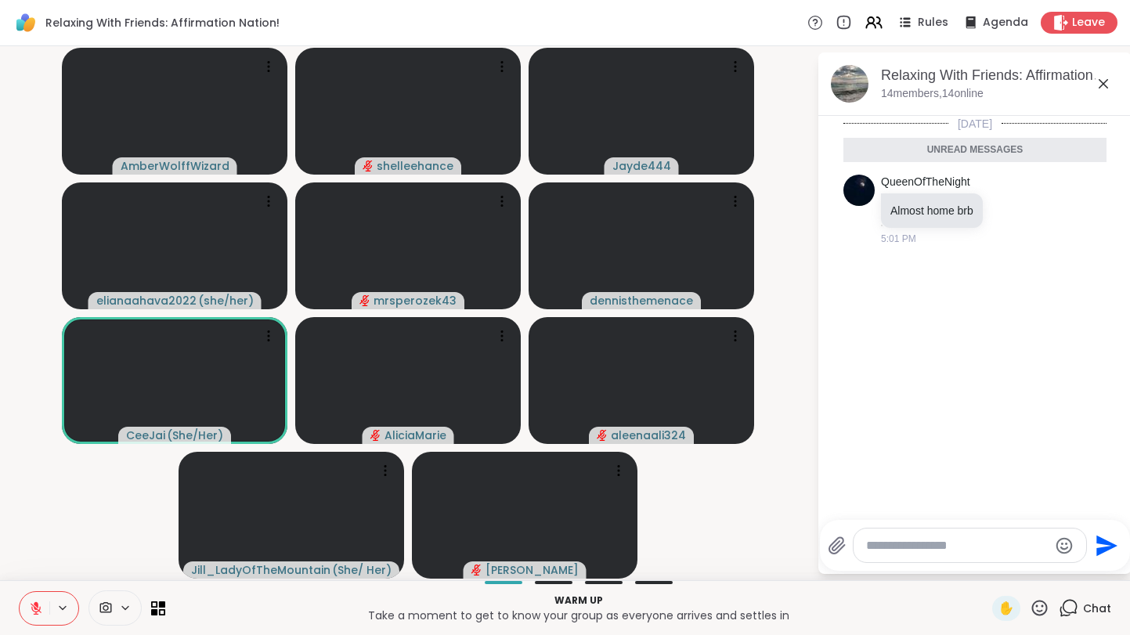
click at [1102, 74] on icon at bounding box center [1103, 83] width 19 height 19
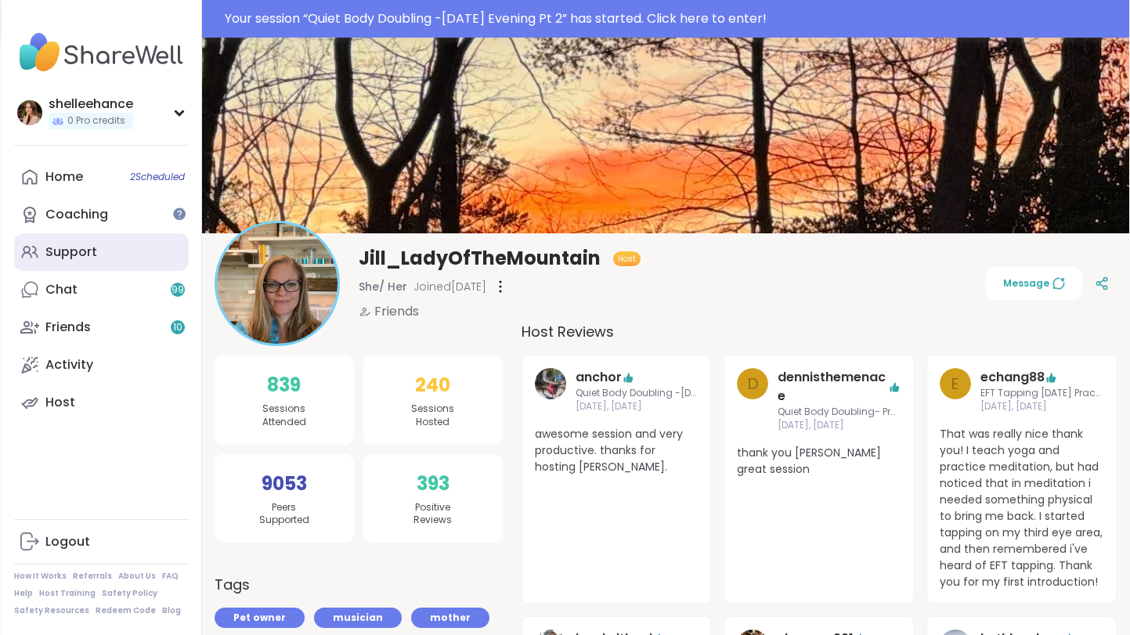
click at [122, 255] on link "Support" at bounding box center [101, 252] width 175 height 38
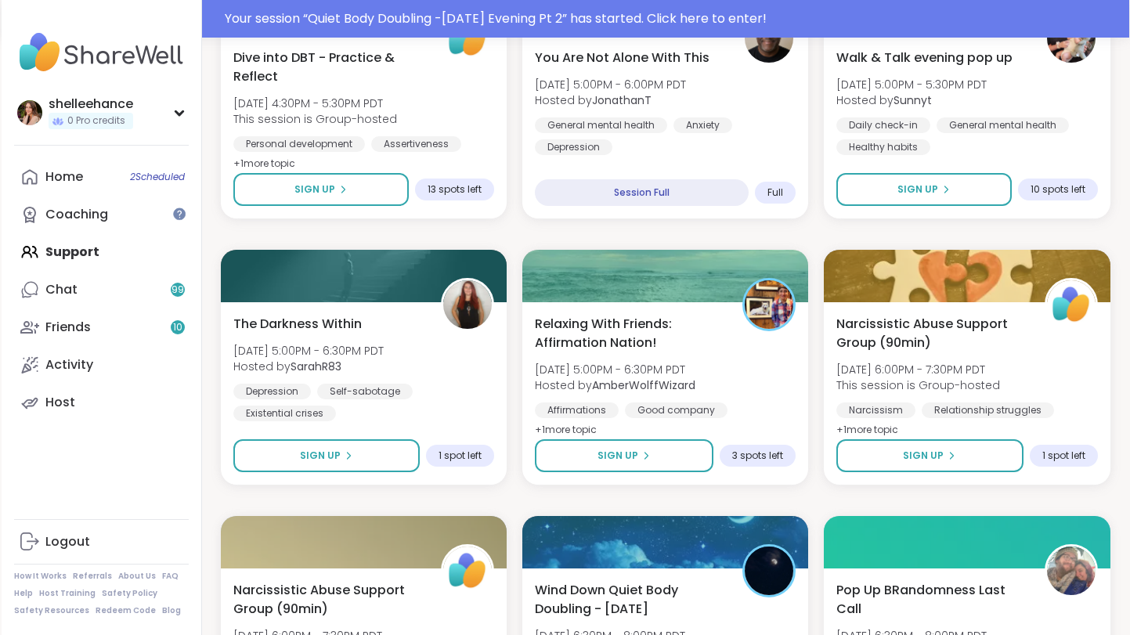
scroll to position [919, 0]
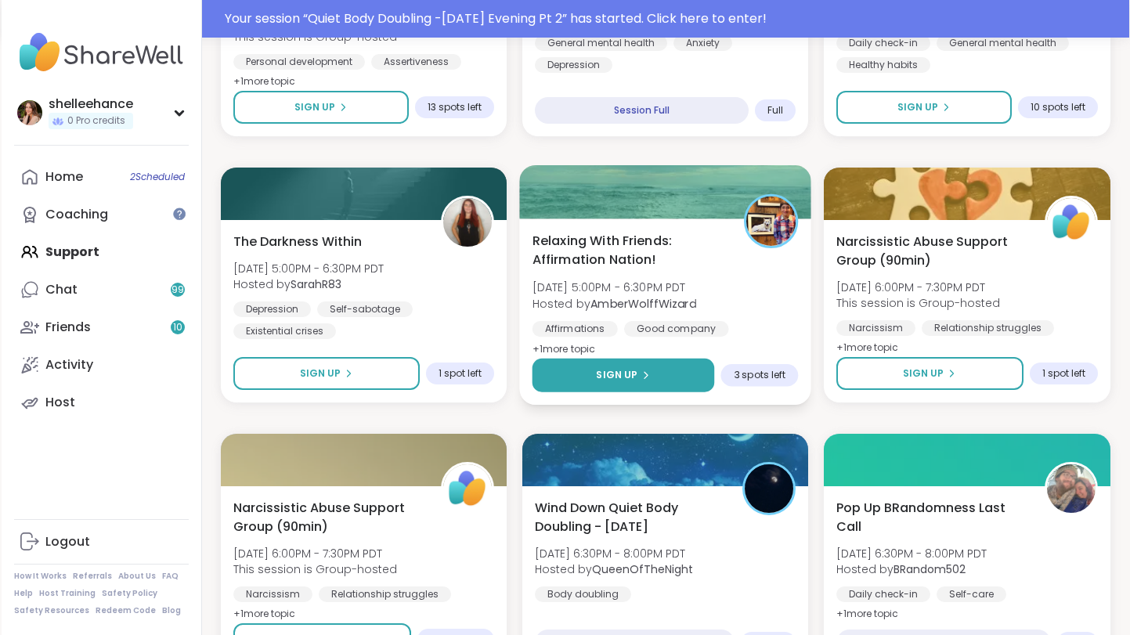
click at [571, 371] on button "Sign Up" at bounding box center [623, 376] width 182 height 34
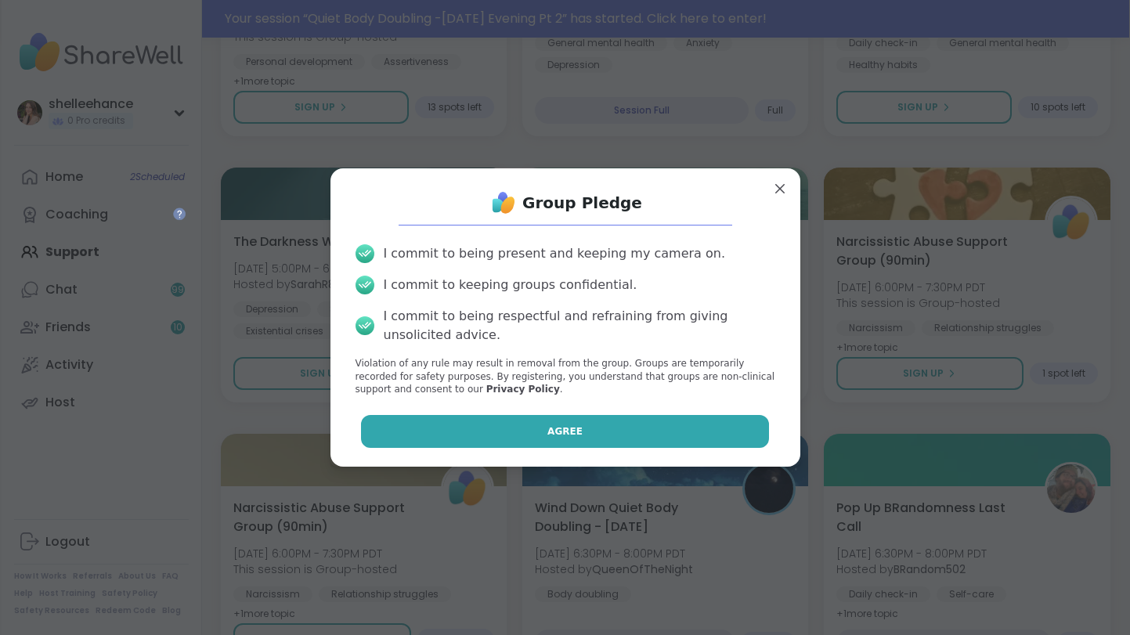
click at [529, 440] on button "Agree" at bounding box center [565, 431] width 408 height 33
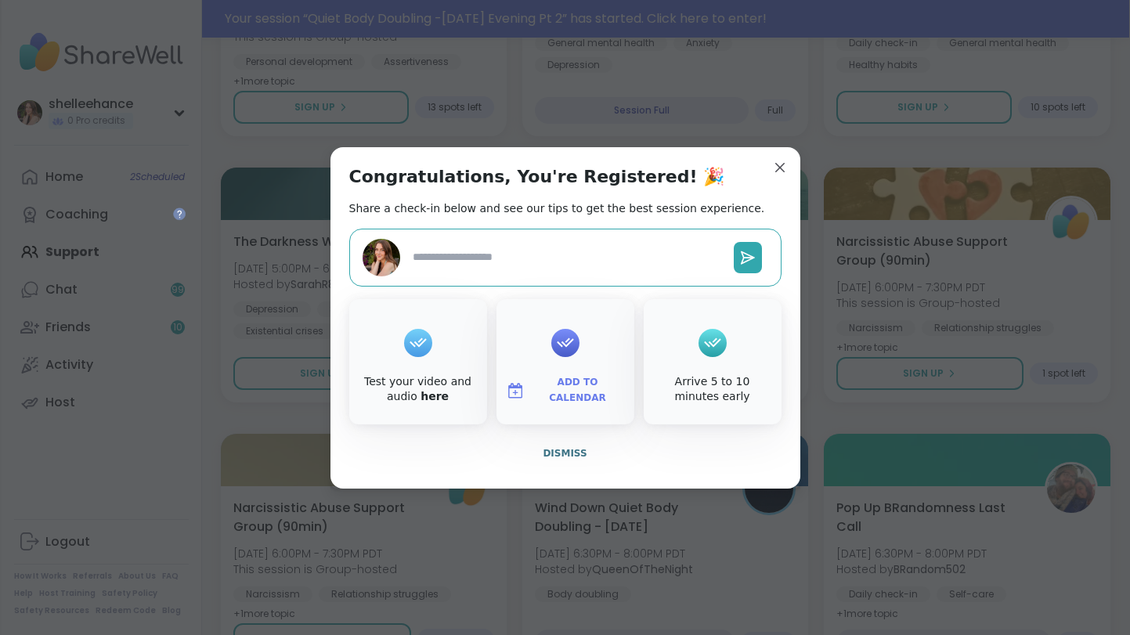
type textarea "*"
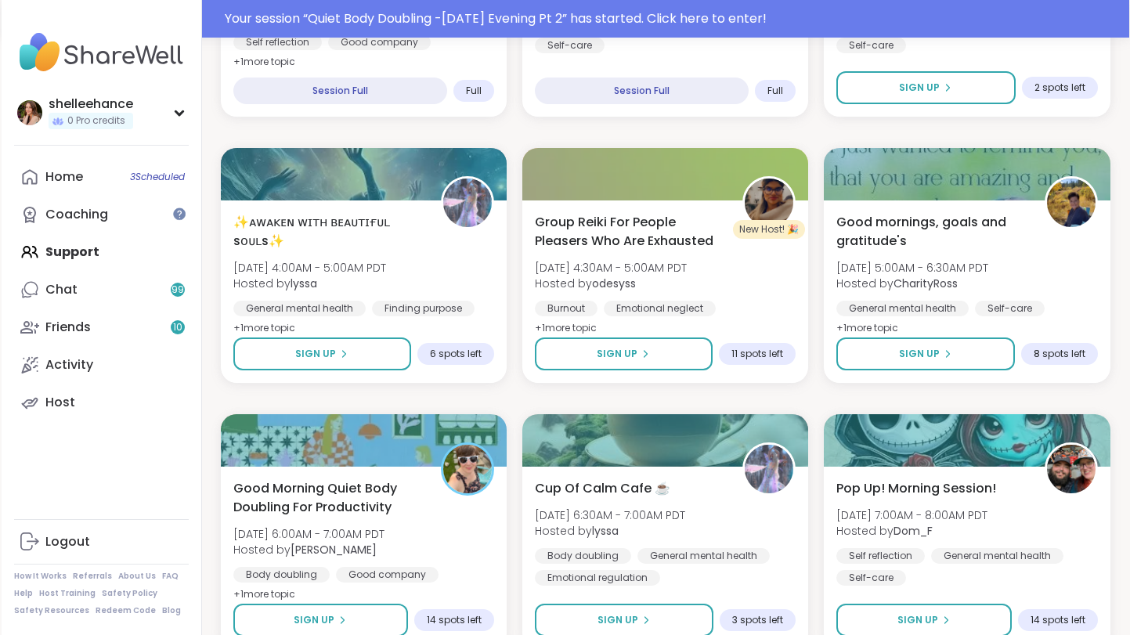
scroll to position [2054, 0]
